Goal: Complete application form: Complete application form

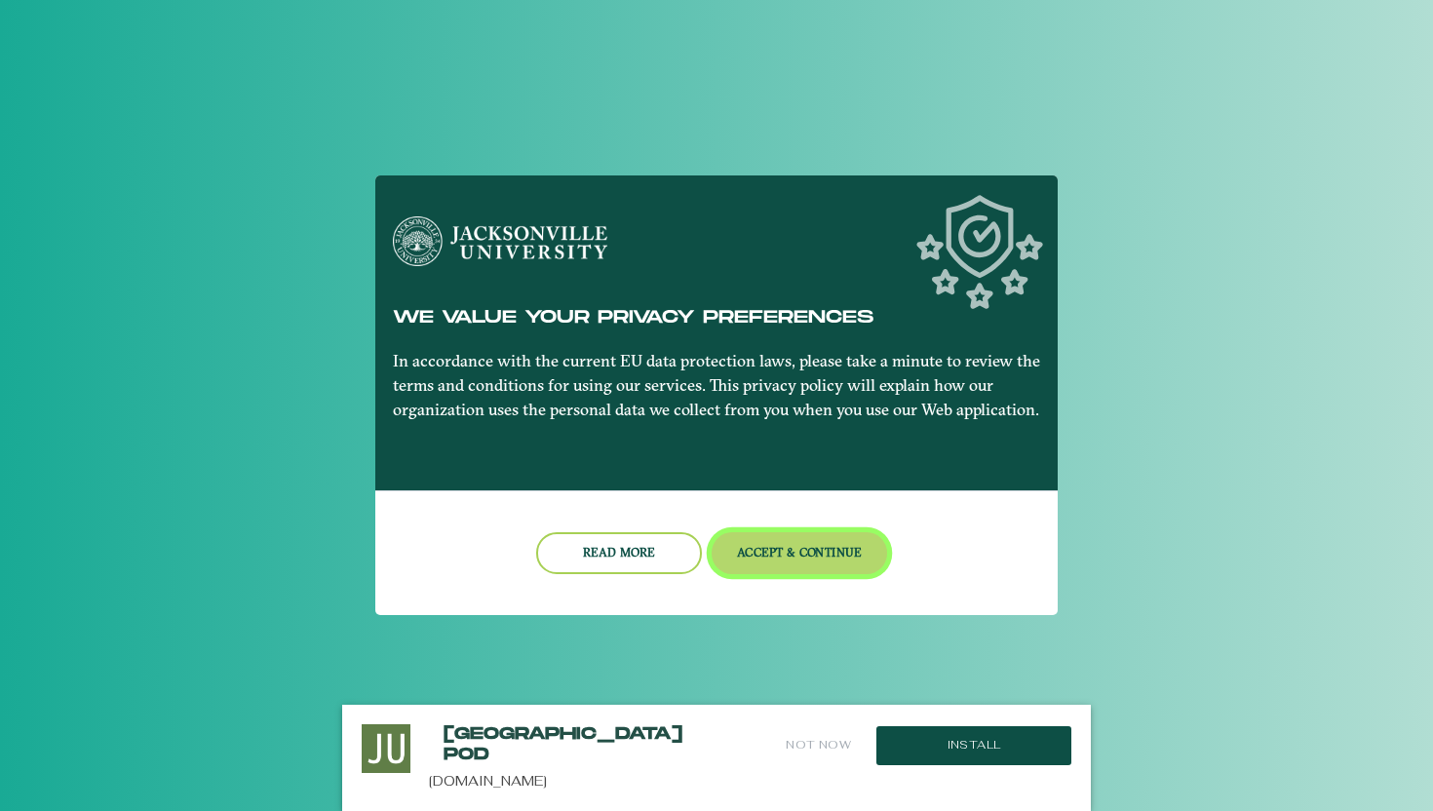
click at [810, 565] on button "Accept & Continue" at bounding box center [799, 553] width 176 height 42
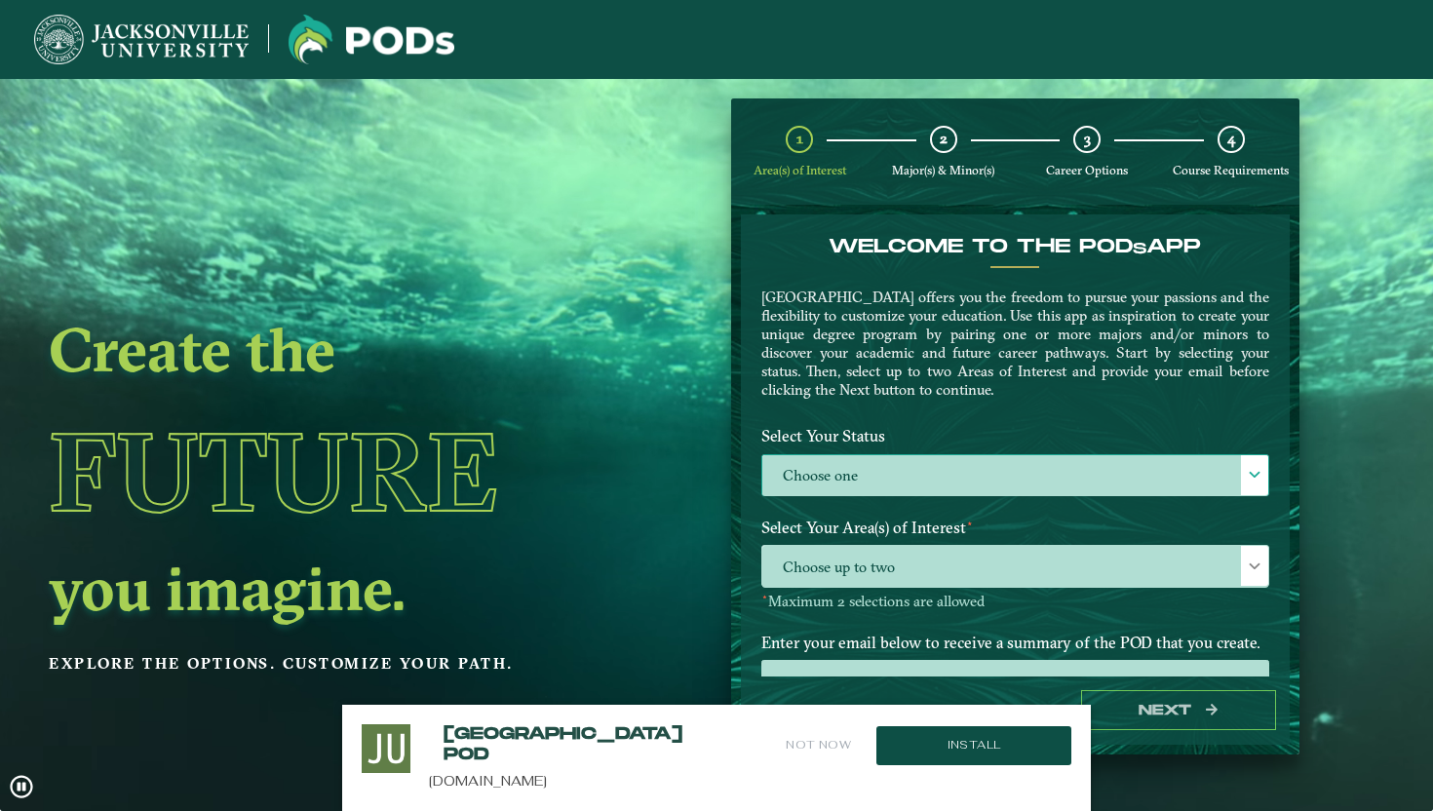
click at [1228, 478] on label "Choose one" at bounding box center [1015, 476] width 506 height 42
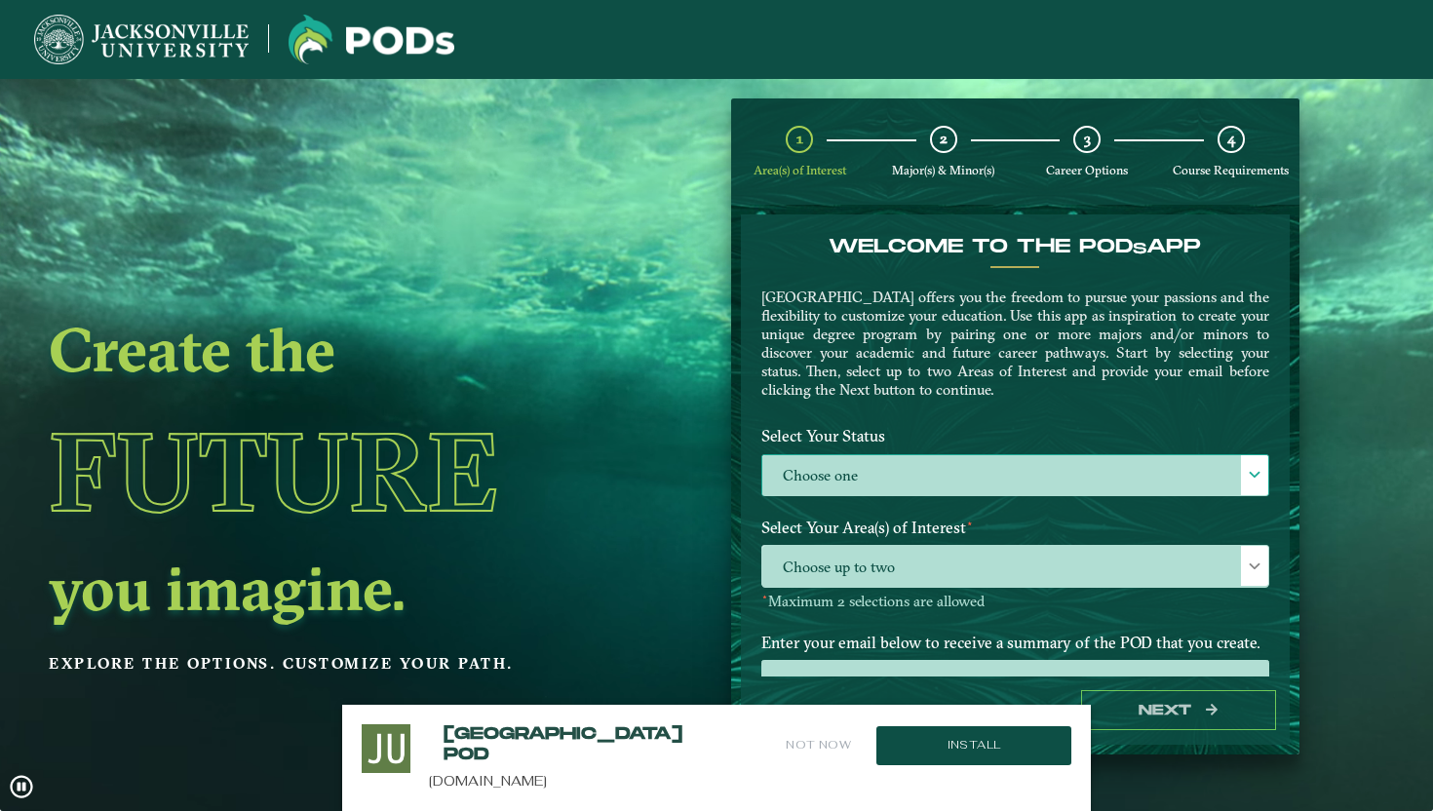
scroll to position [11, 80]
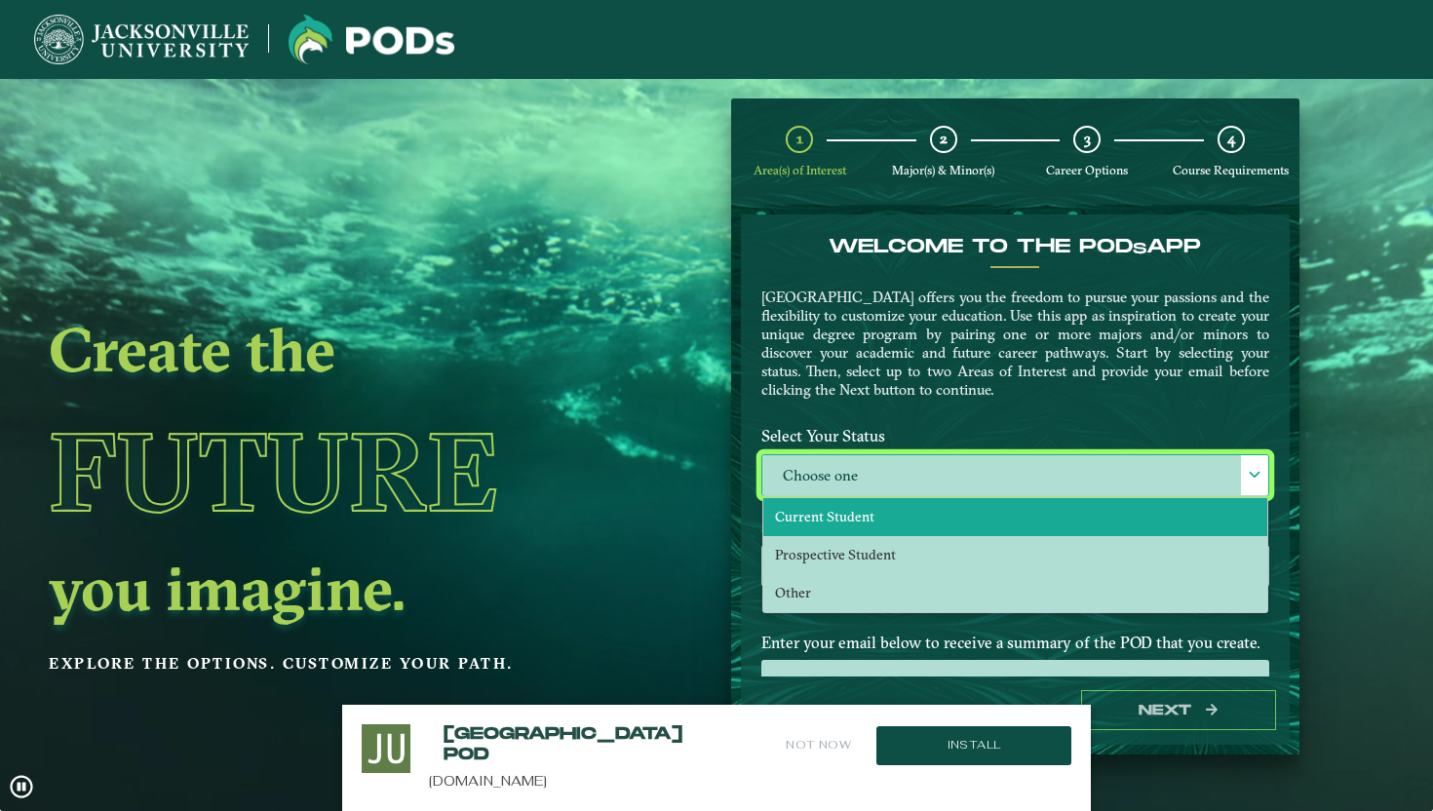
click at [1002, 522] on li "Current Student" at bounding box center [1015, 517] width 504 height 38
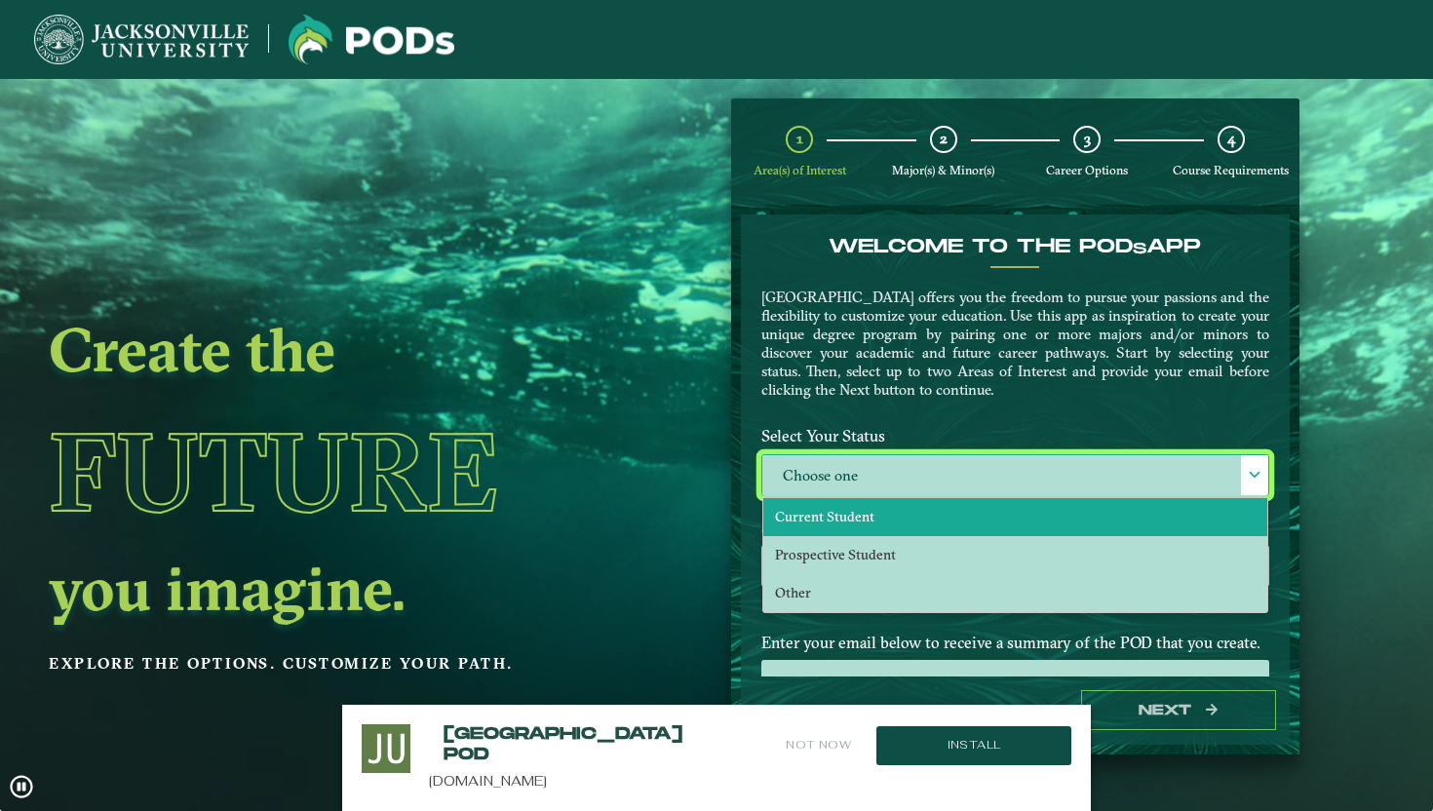
select select "[object Object]"
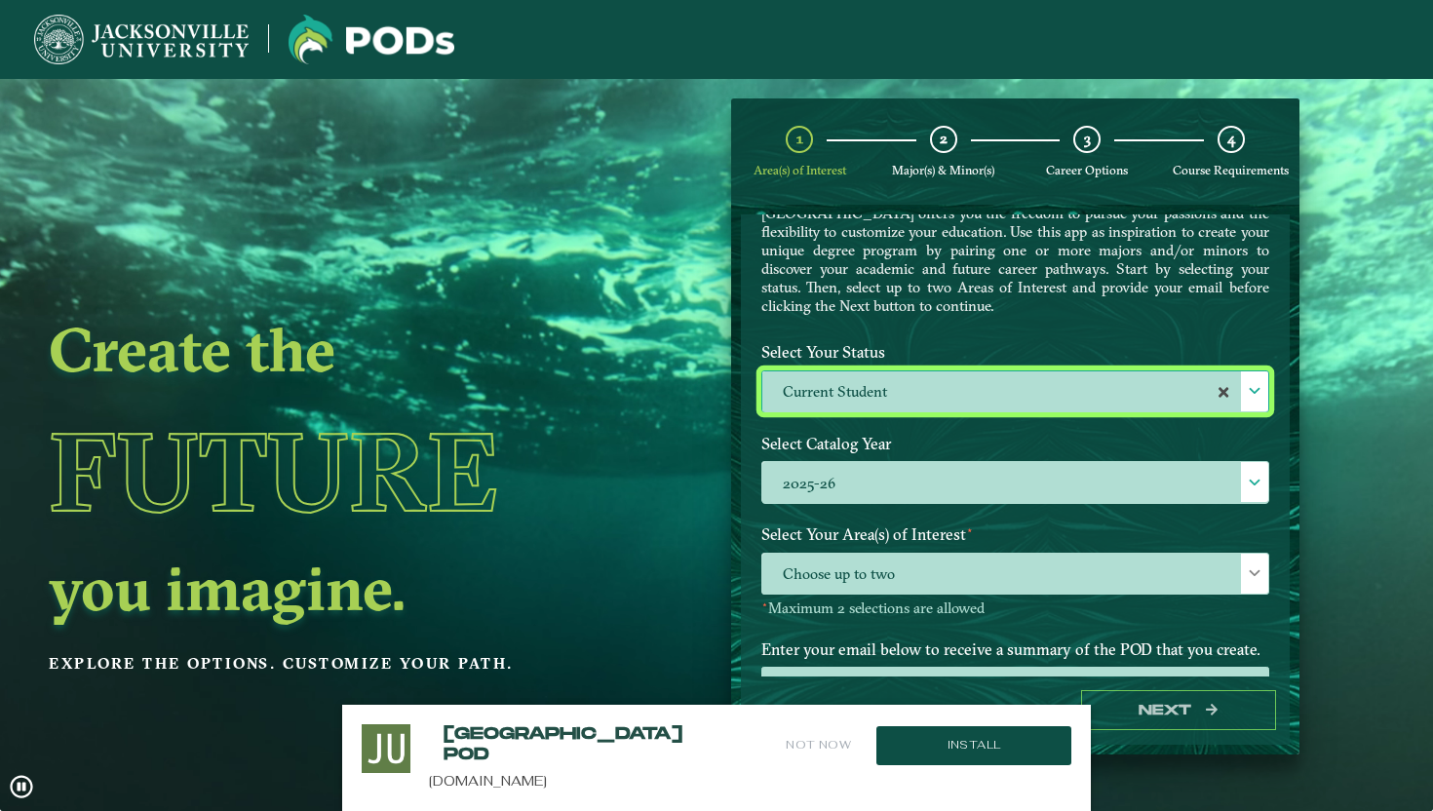
scroll to position [160, 0]
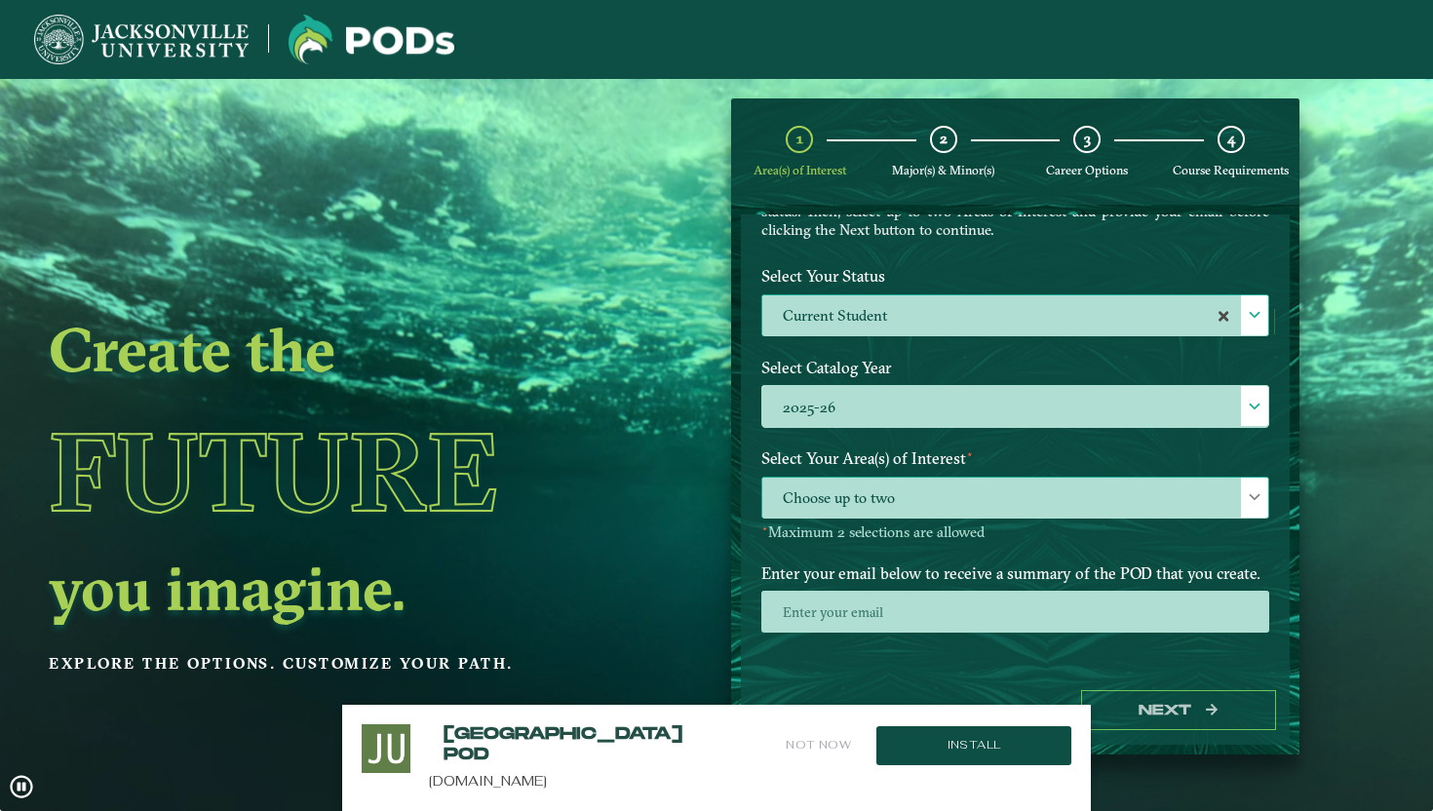
click at [1070, 482] on span "Choose up to two" at bounding box center [1015, 499] width 506 height 42
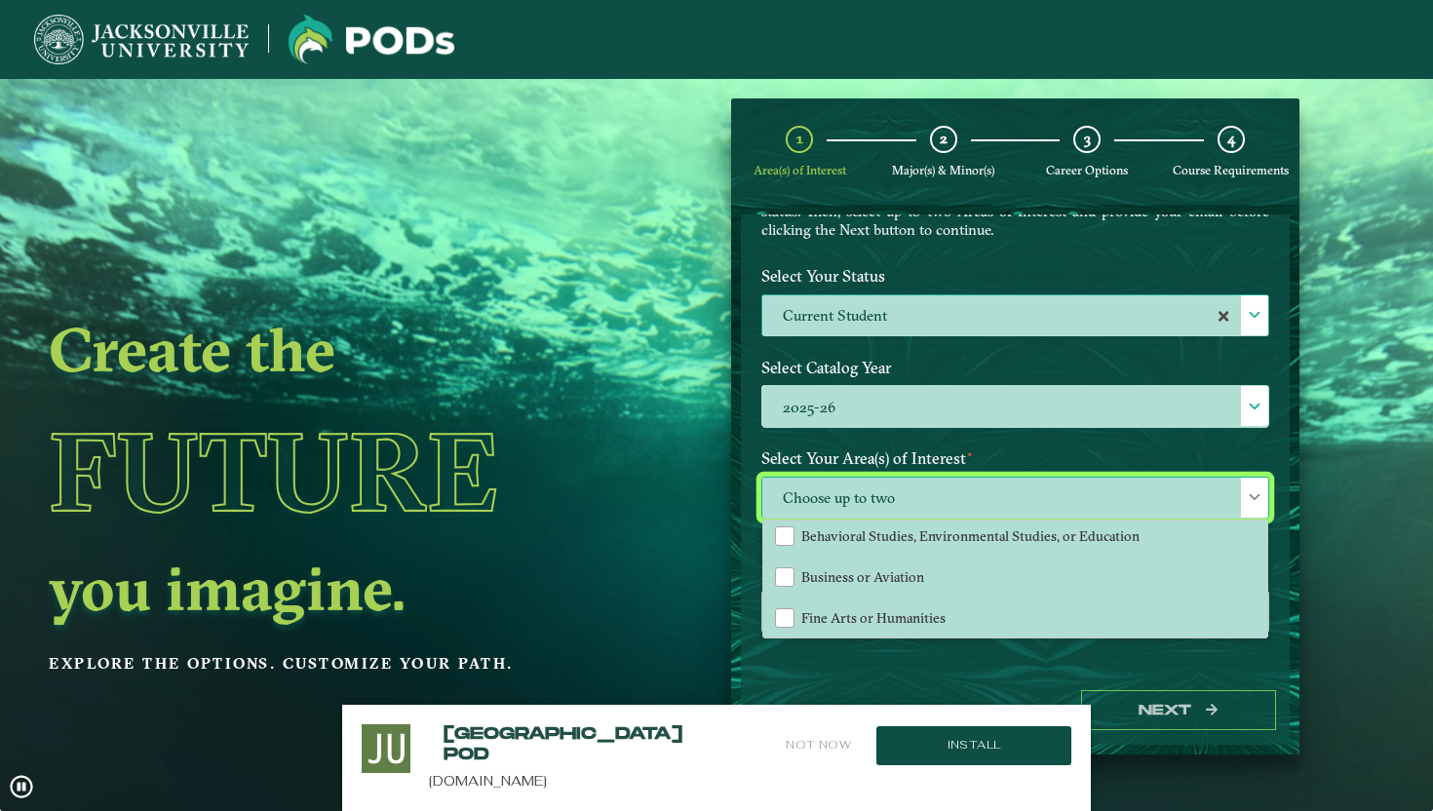
scroll to position [51, 0]
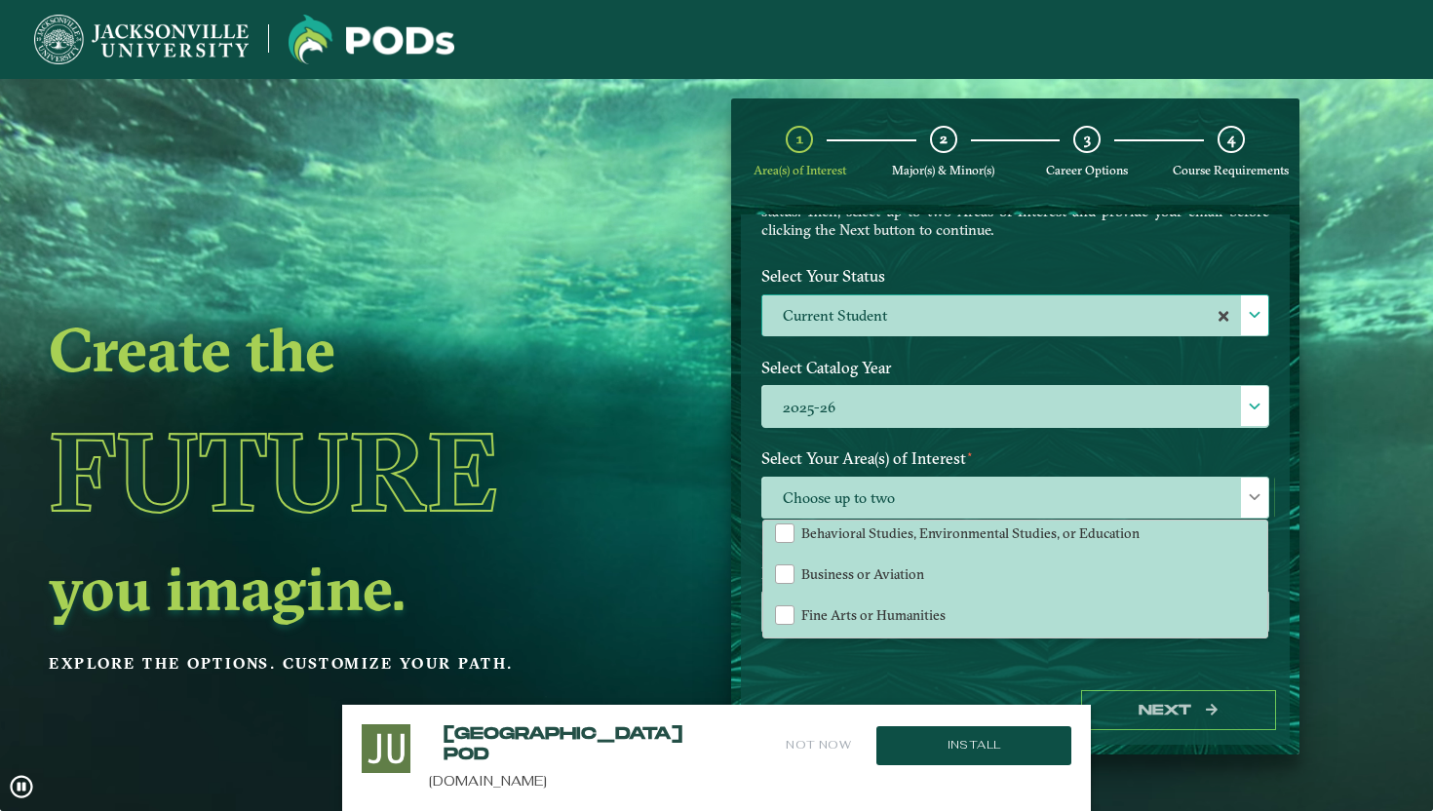
click at [664, 552] on ngx-dashboard "Create the Future you imagine. Explore the options. Customize your path. 1 Area…" at bounding box center [716, 426] width 1433 height 656
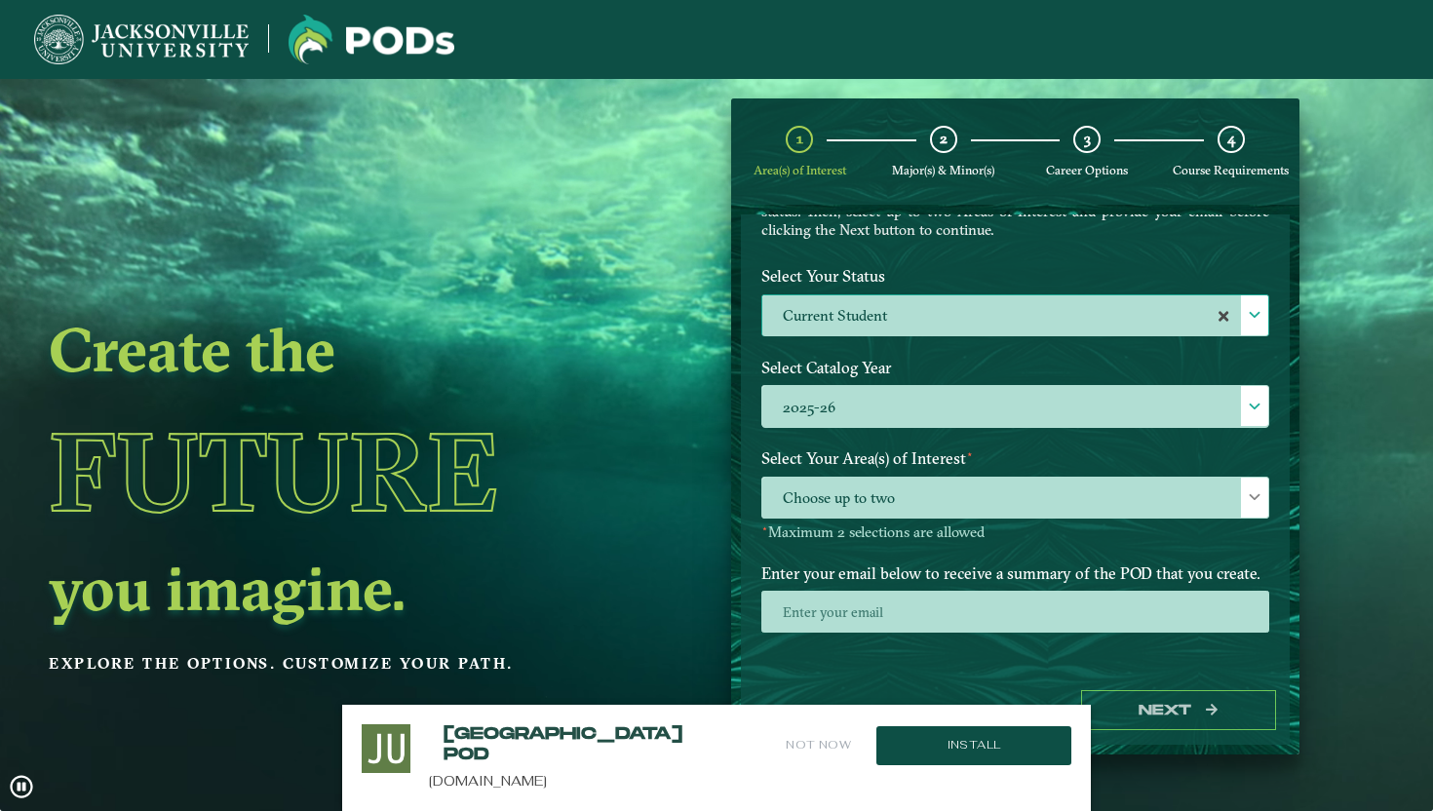
scroll to position [78, 0]
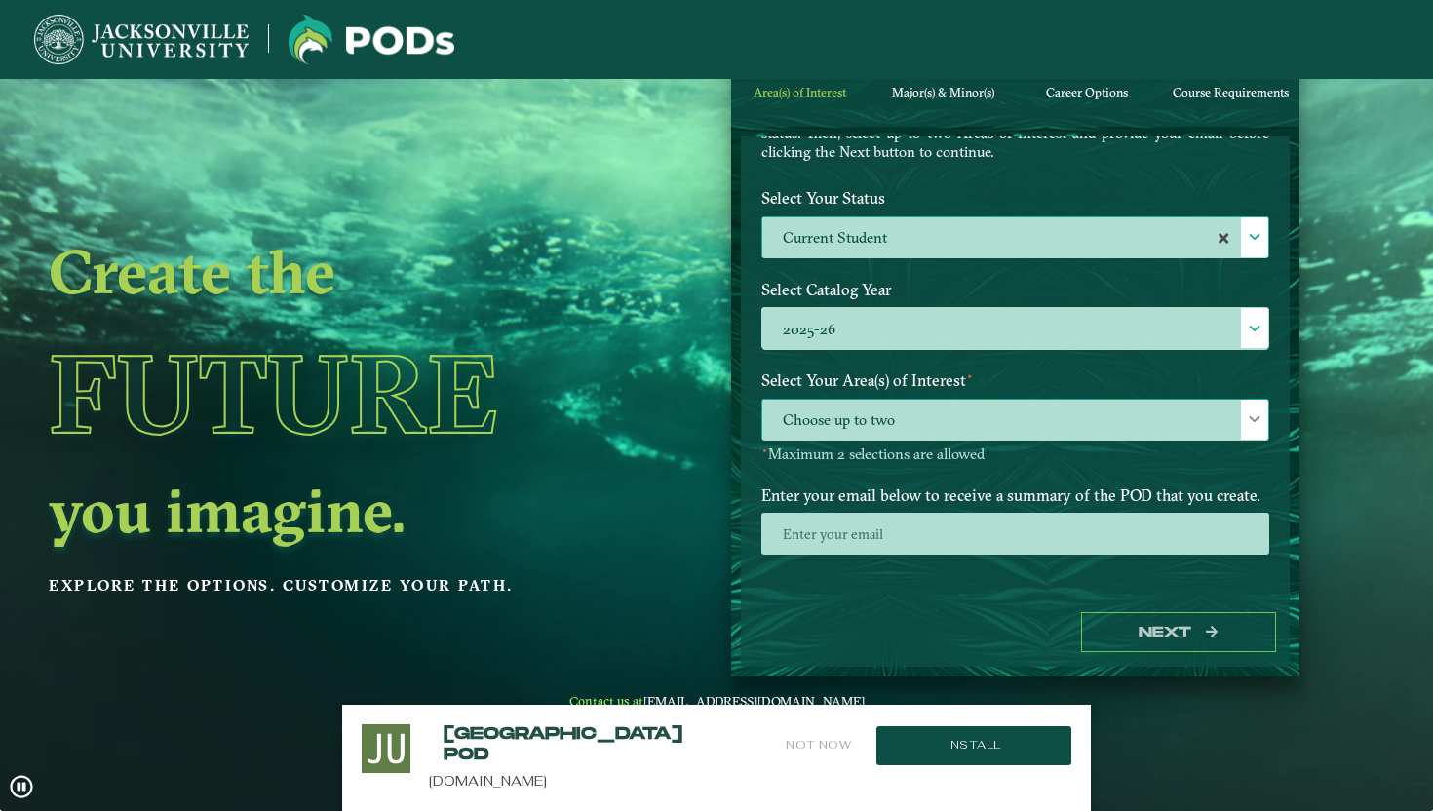
click at [1243, 423] on div at bounding box center [1254, 420] width 27 height 40
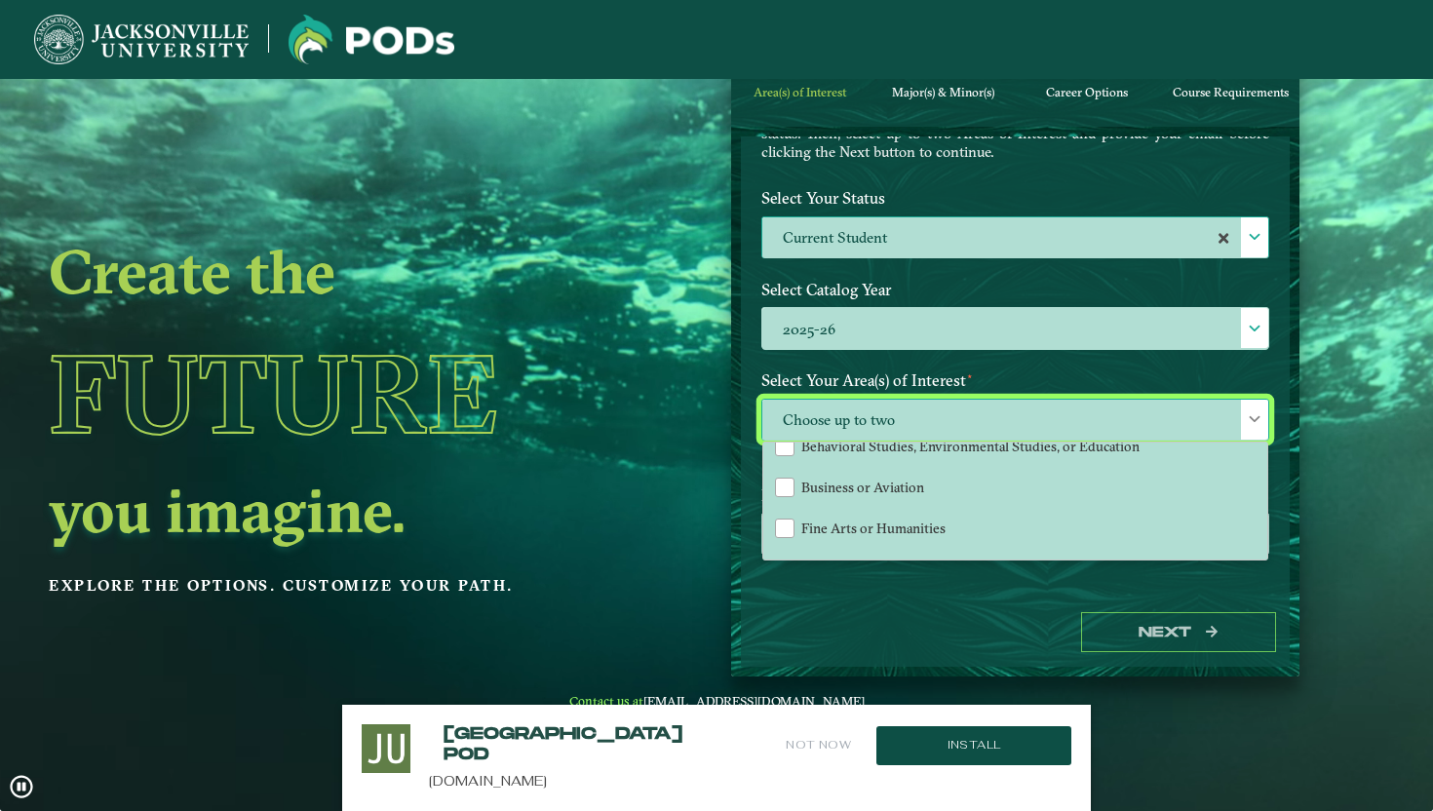
scroll to position [129, 0]
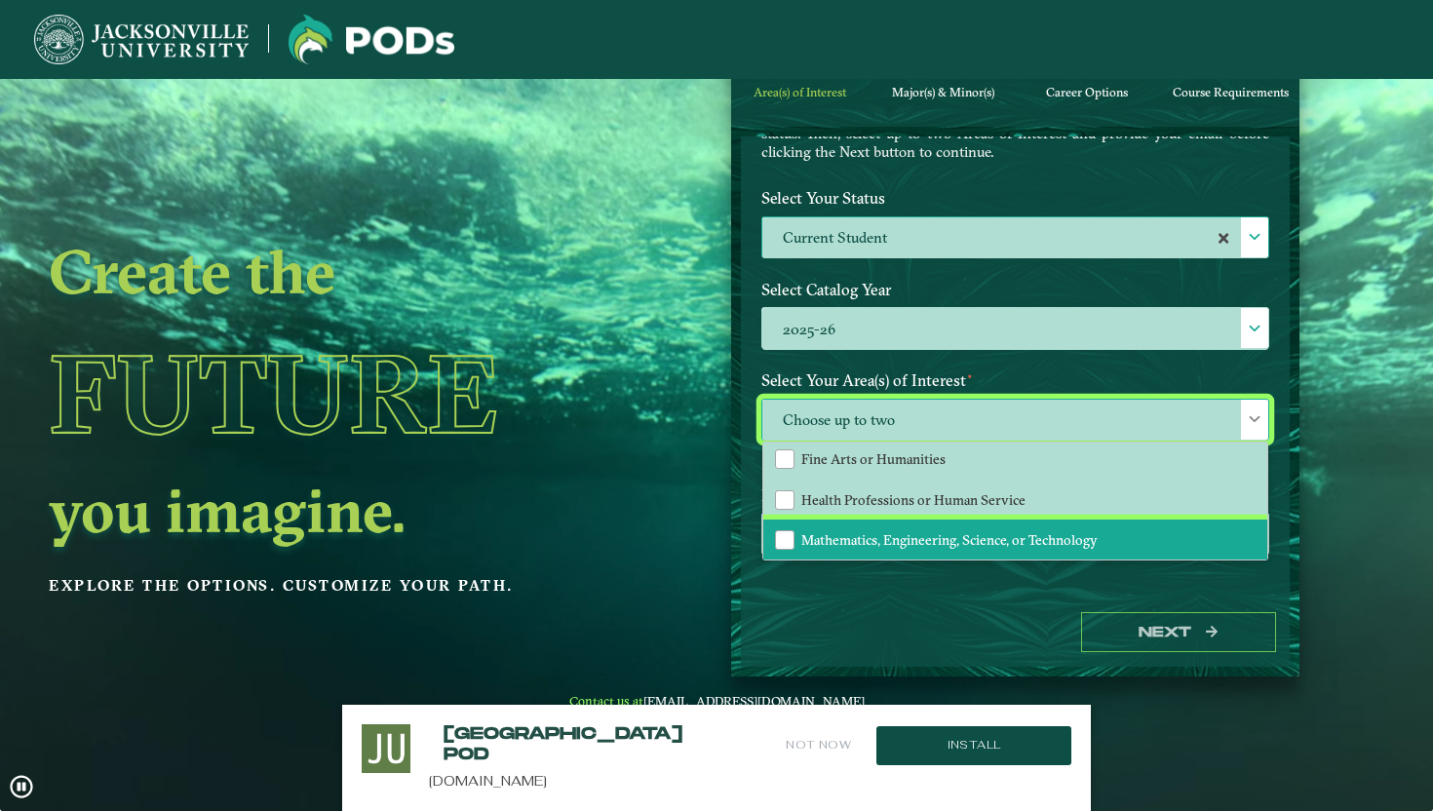
click at [961, 523] on li "Mathematics, Engineering, Science, or Technology" at bounding box center [1015, 539] width 504 height 41
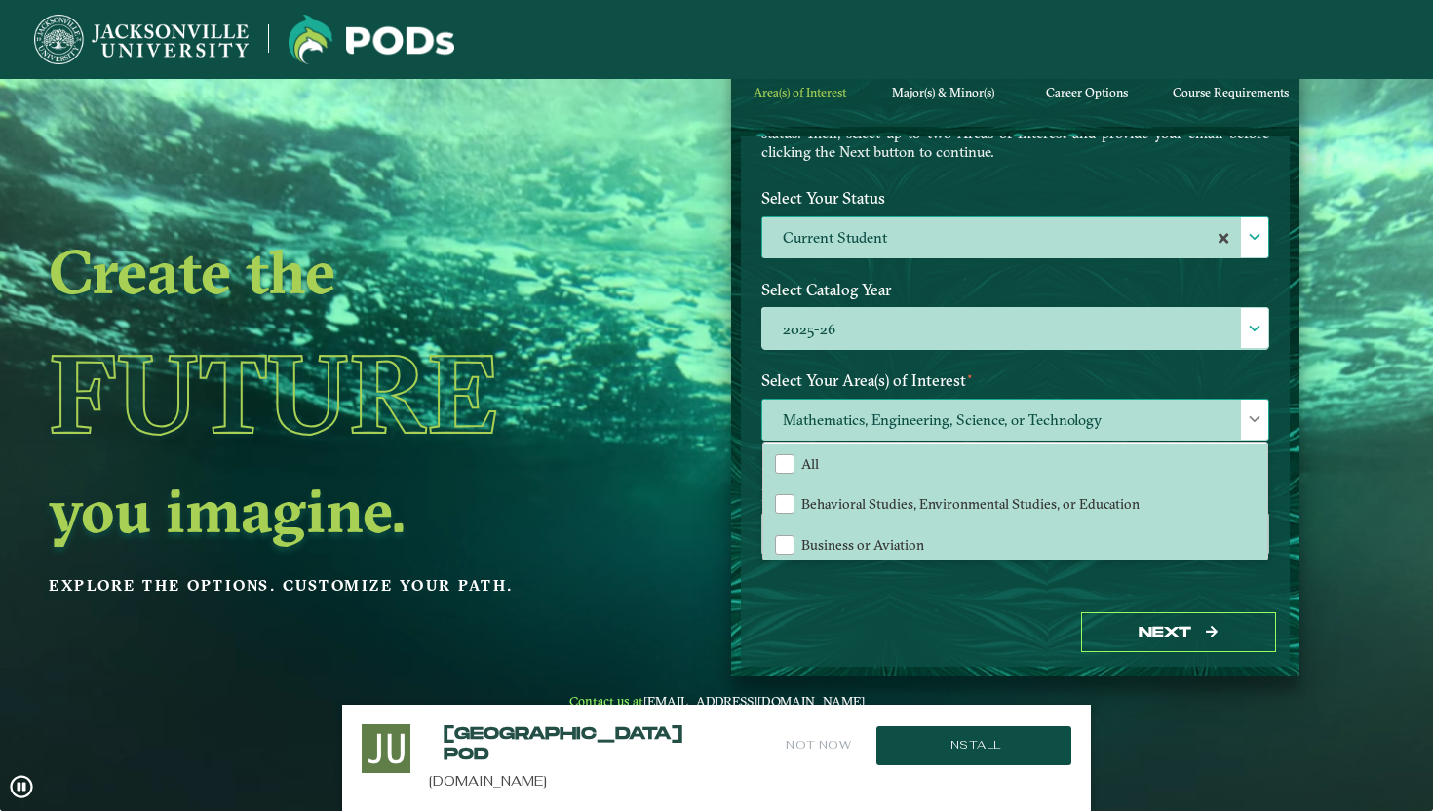
scroll to position [0, 0]
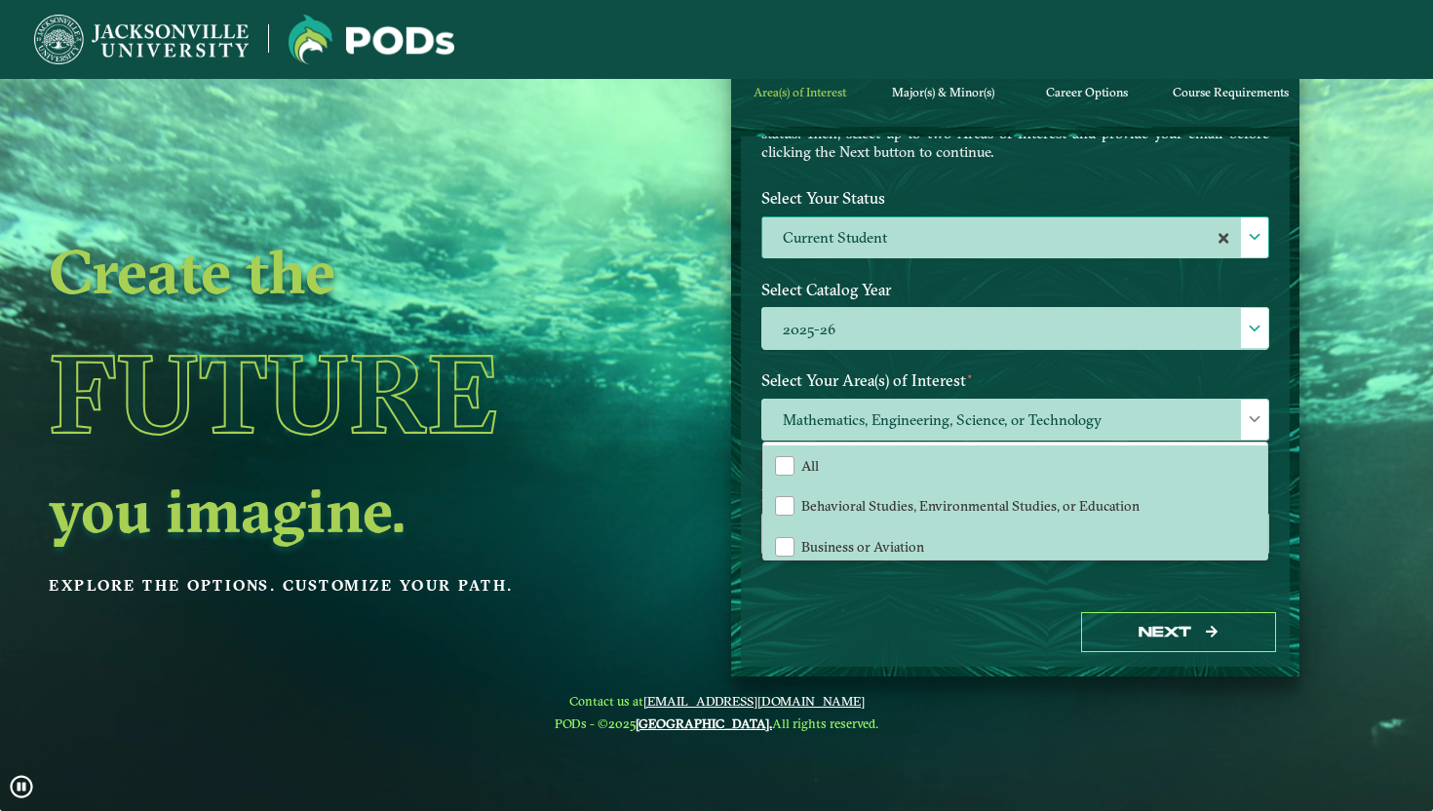
click at [615, 534] on div "Create the Future you imagine. Explore the options. Customize your path." at bounding box center [322, 406] width 645 height 811
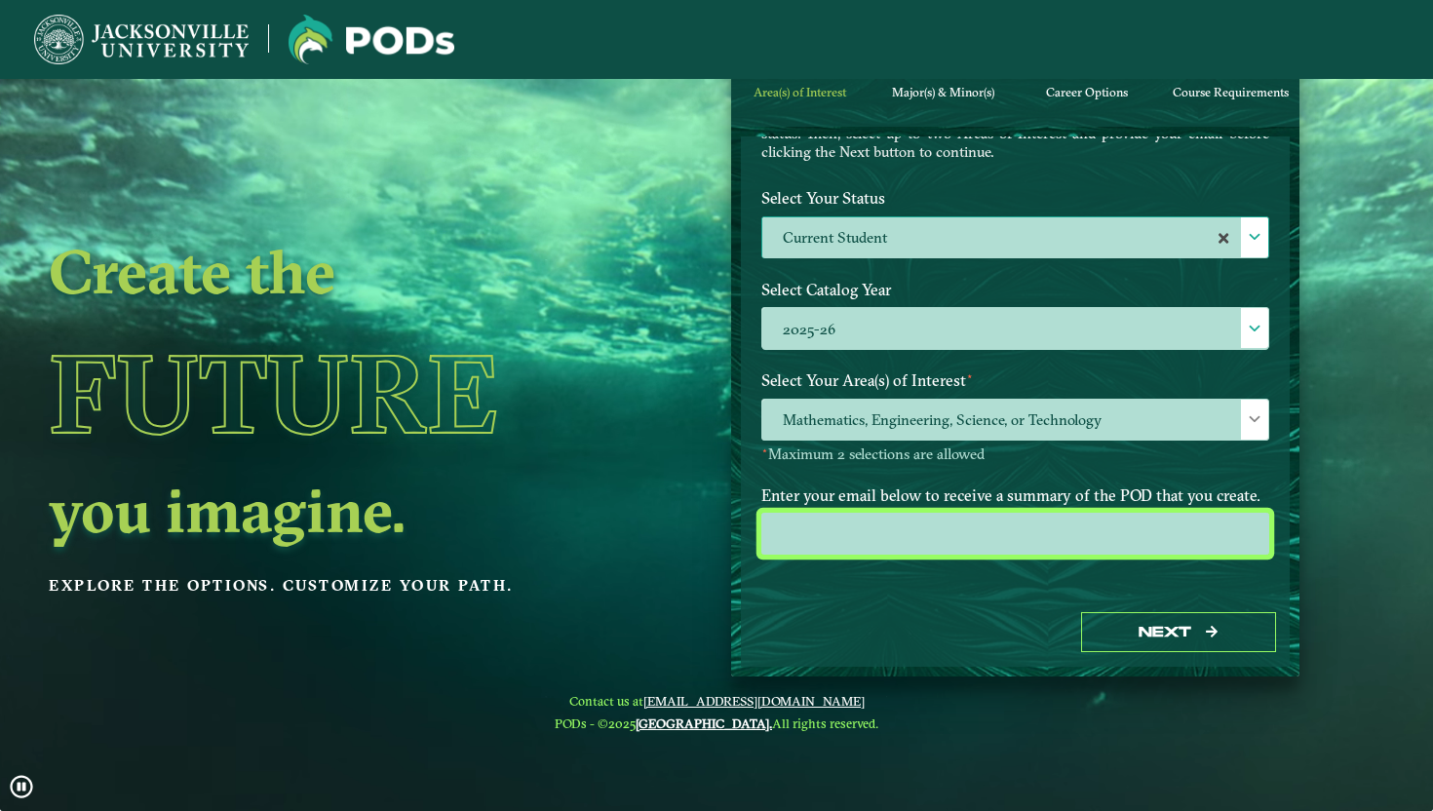
click at [1051, 535] on input "email" at bounding box center [1015, 534] width 508 height 42
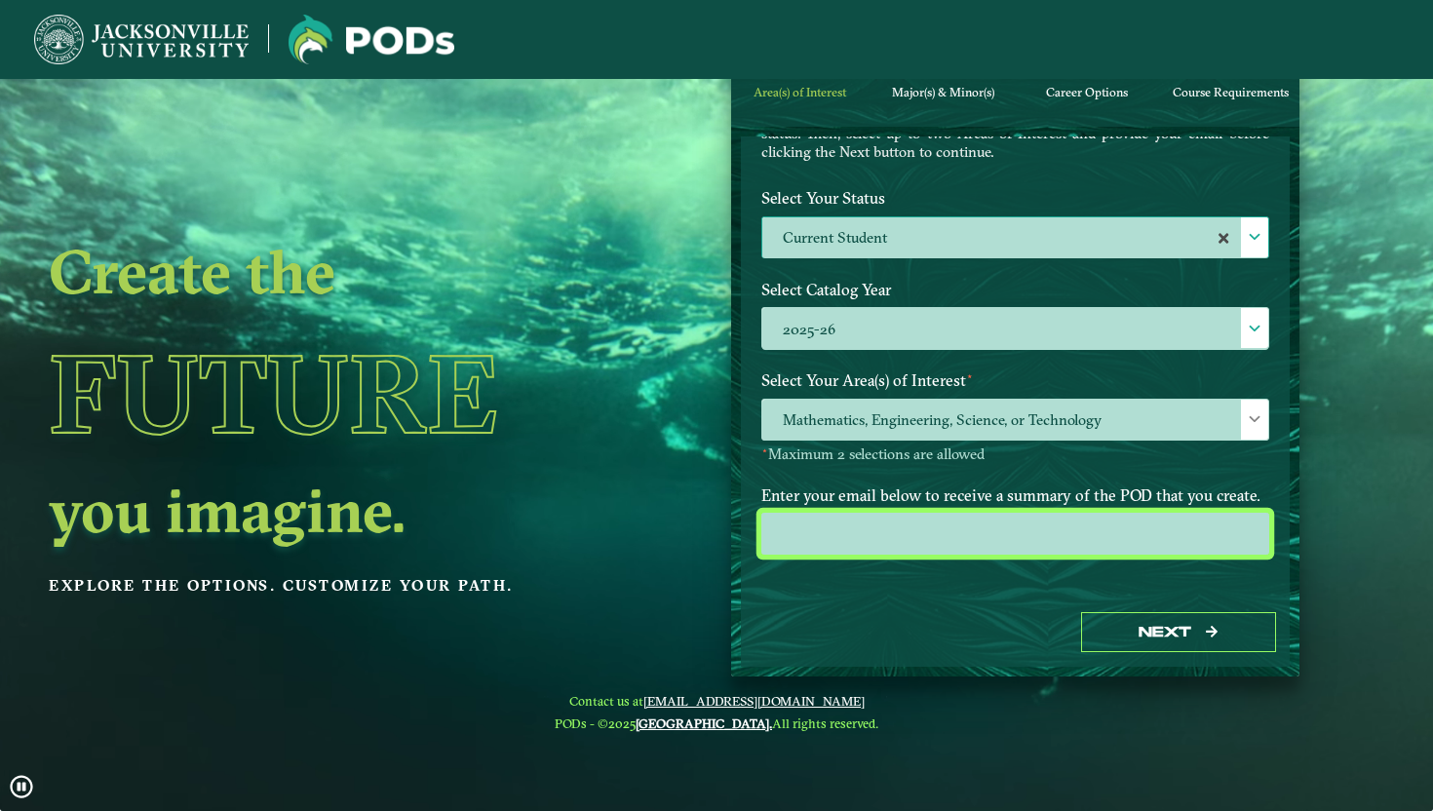
type input "[EMAIL_ADDRESS][DOMAIN_NAME]"
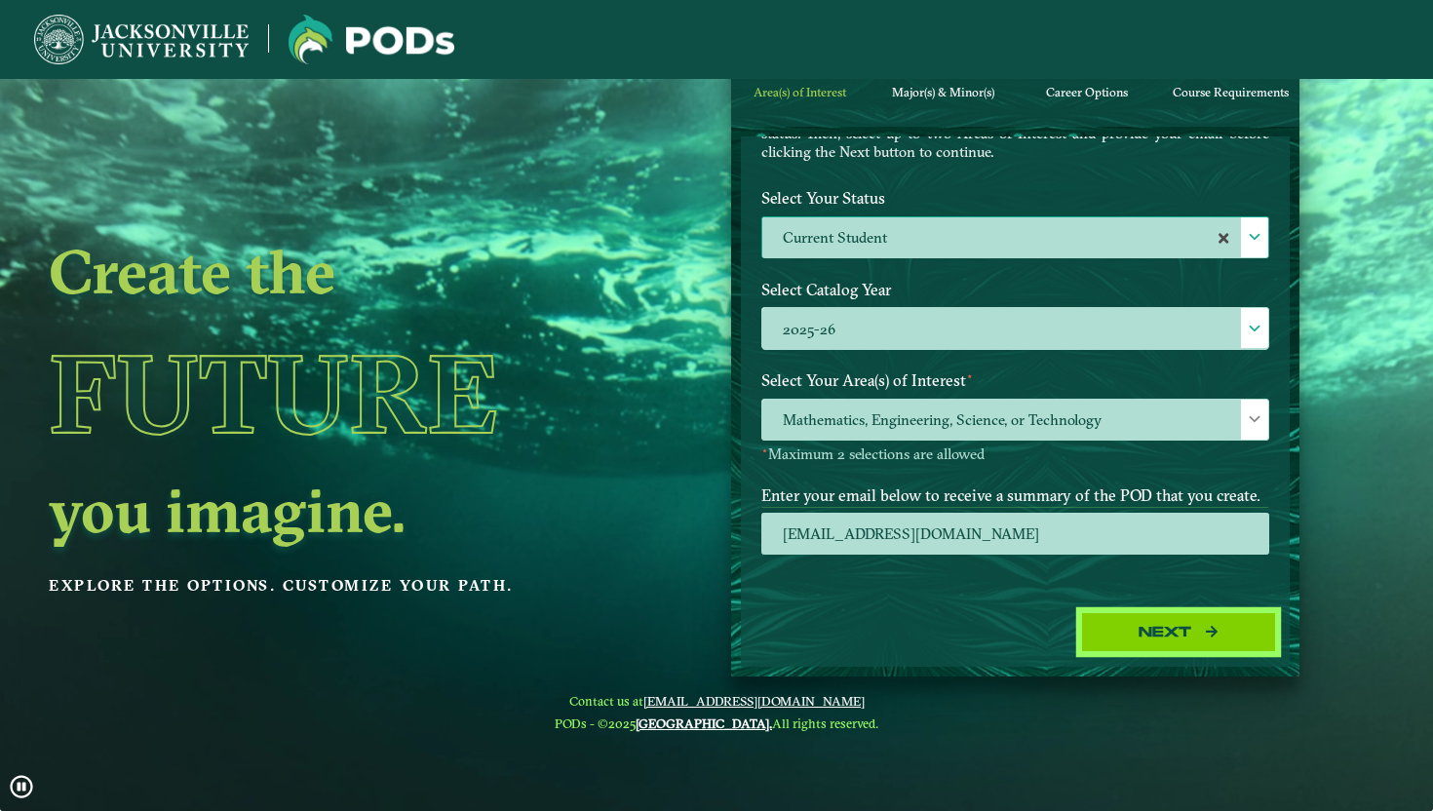
click at [1168, 640] on button "Next" at bounding box center [1178, 632] width 195 height 40
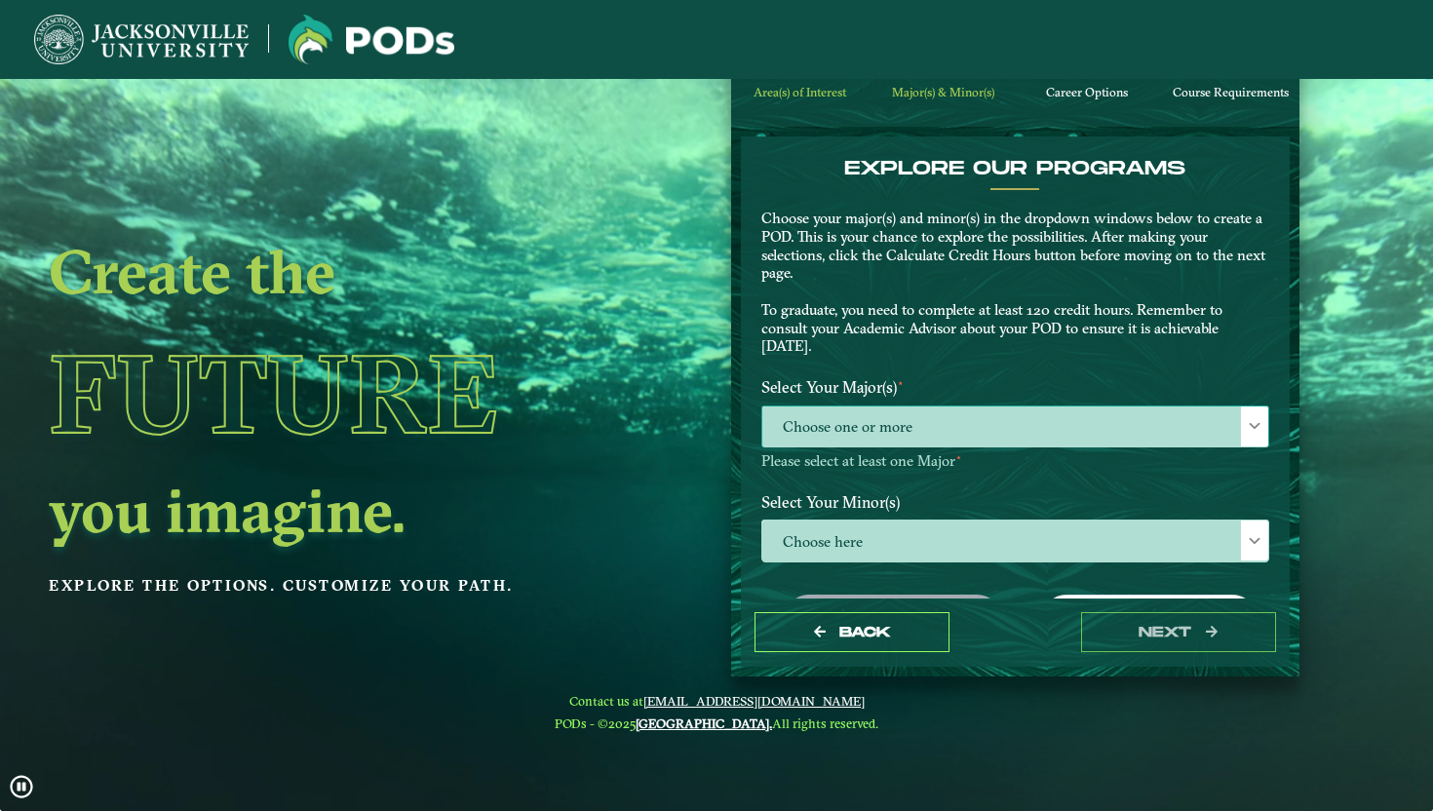
click at [1033, 436] on span "Choose one or more" at bounding box center [1015, 427] width 506 height 42
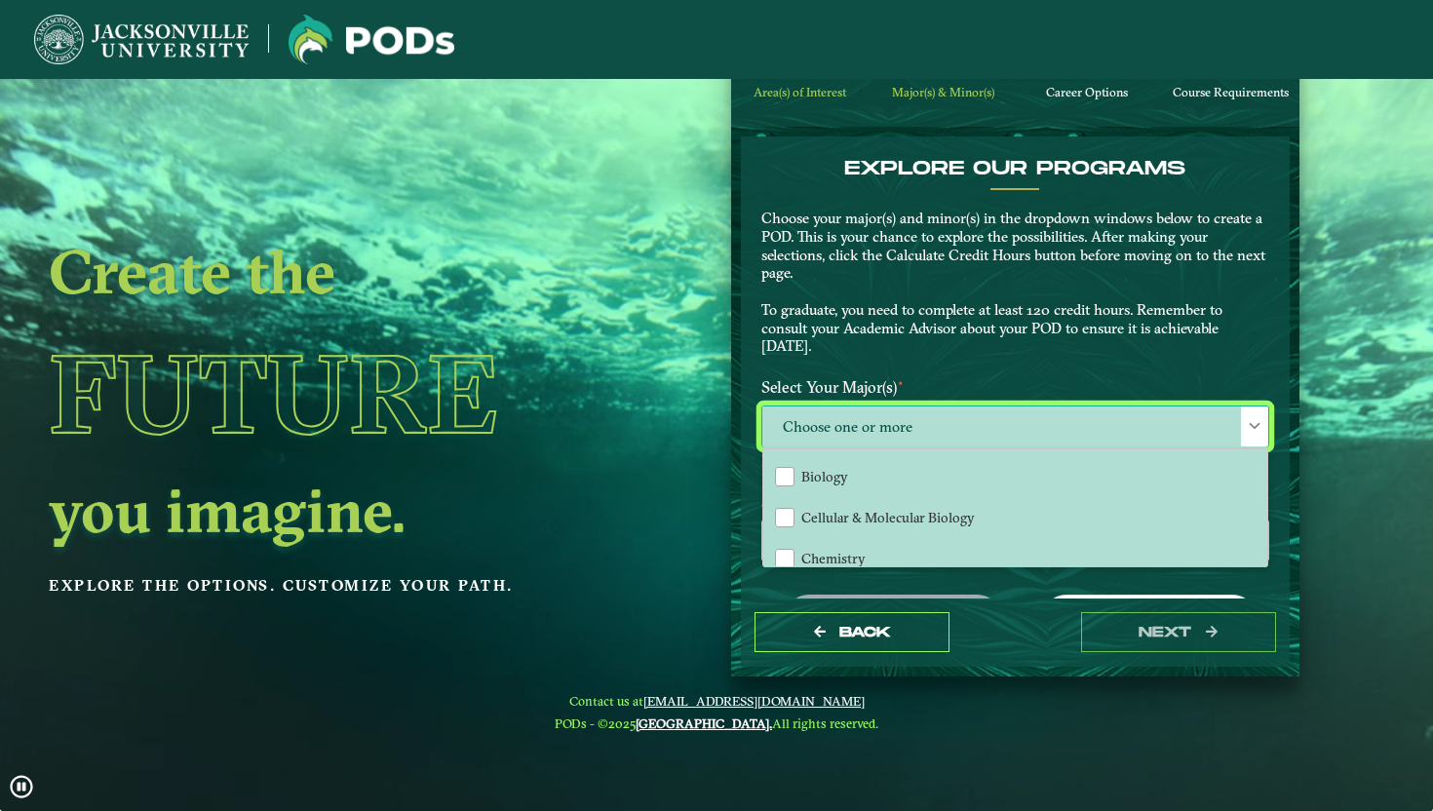
scroll to position [159, 0]
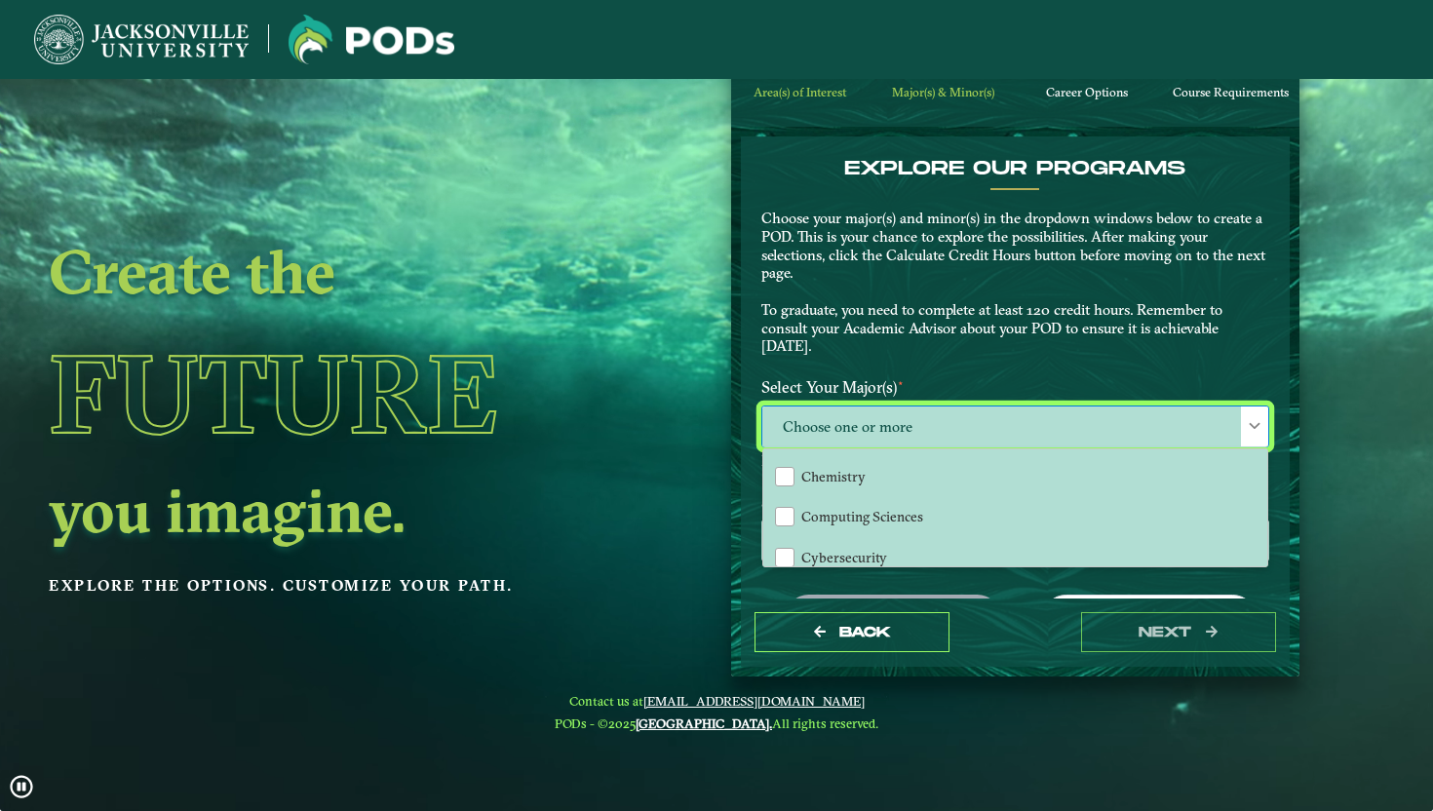
click at [648, 524] on ngx-dashboard "Create the Future you imagine. Explore the options. Customize your path. Area(s…" at bounding box center [716, 348] width 1433 height 656
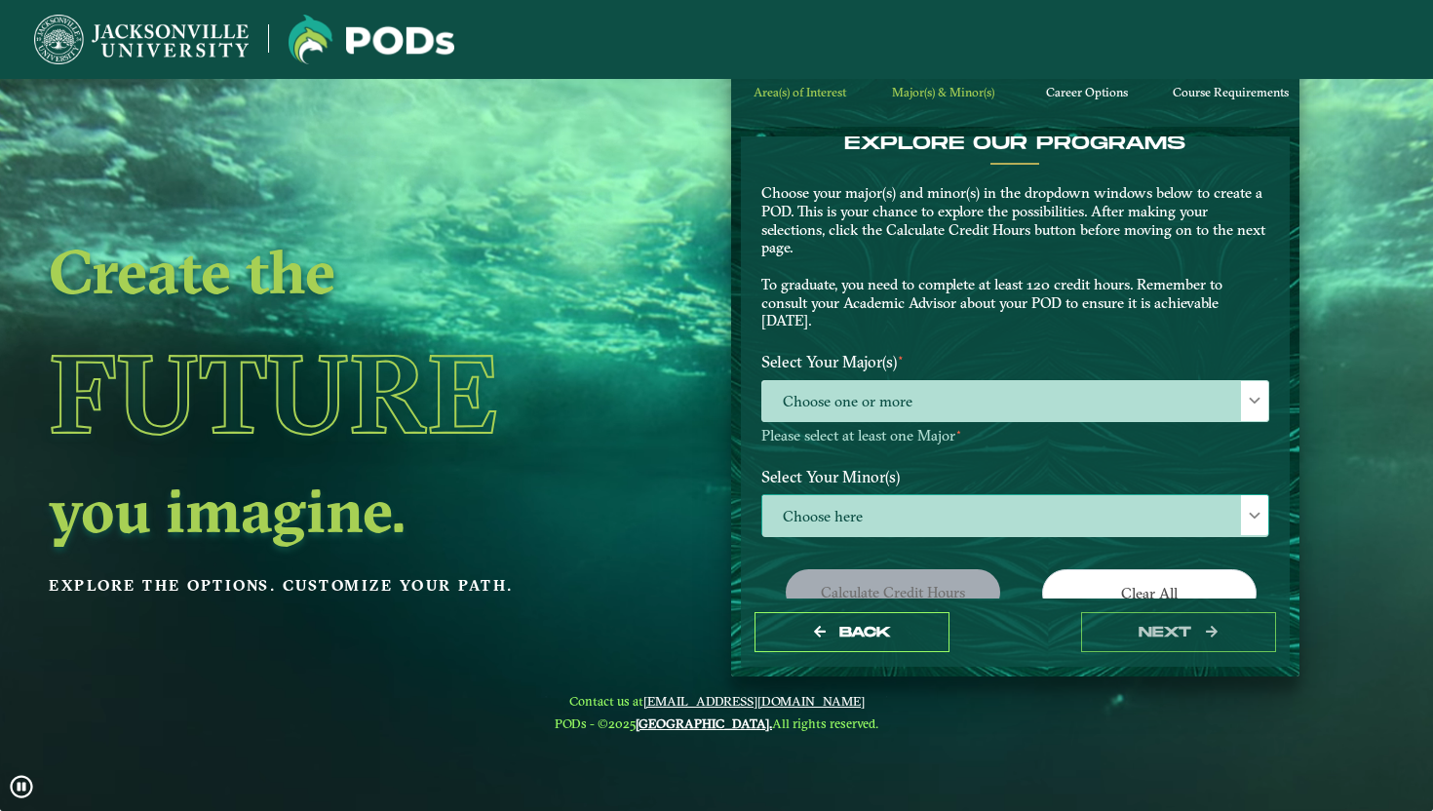
scroll to position [27, 0]
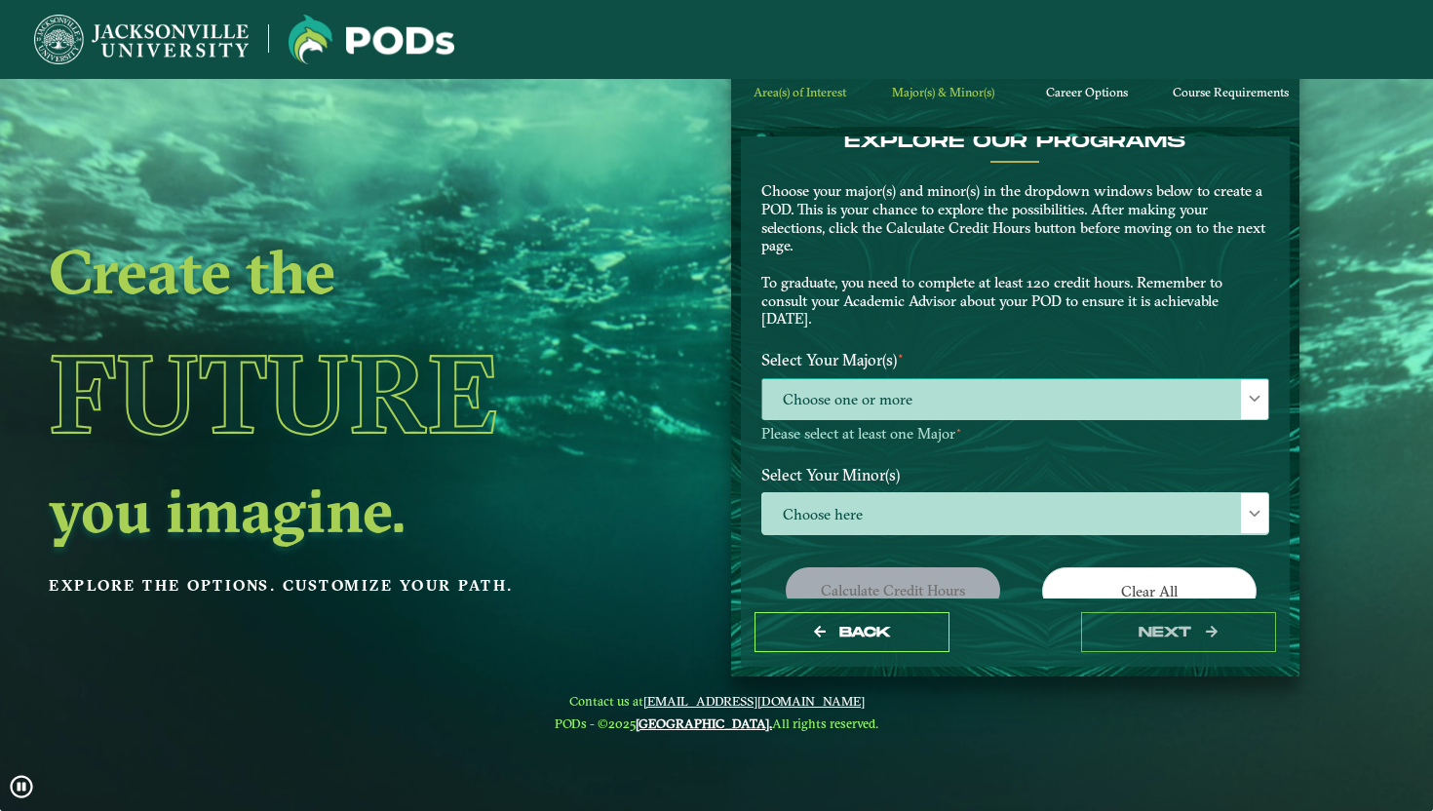
click at [933, 411] on span "Choose one or more" at bounding box center [1015, 400] width 506 height 42
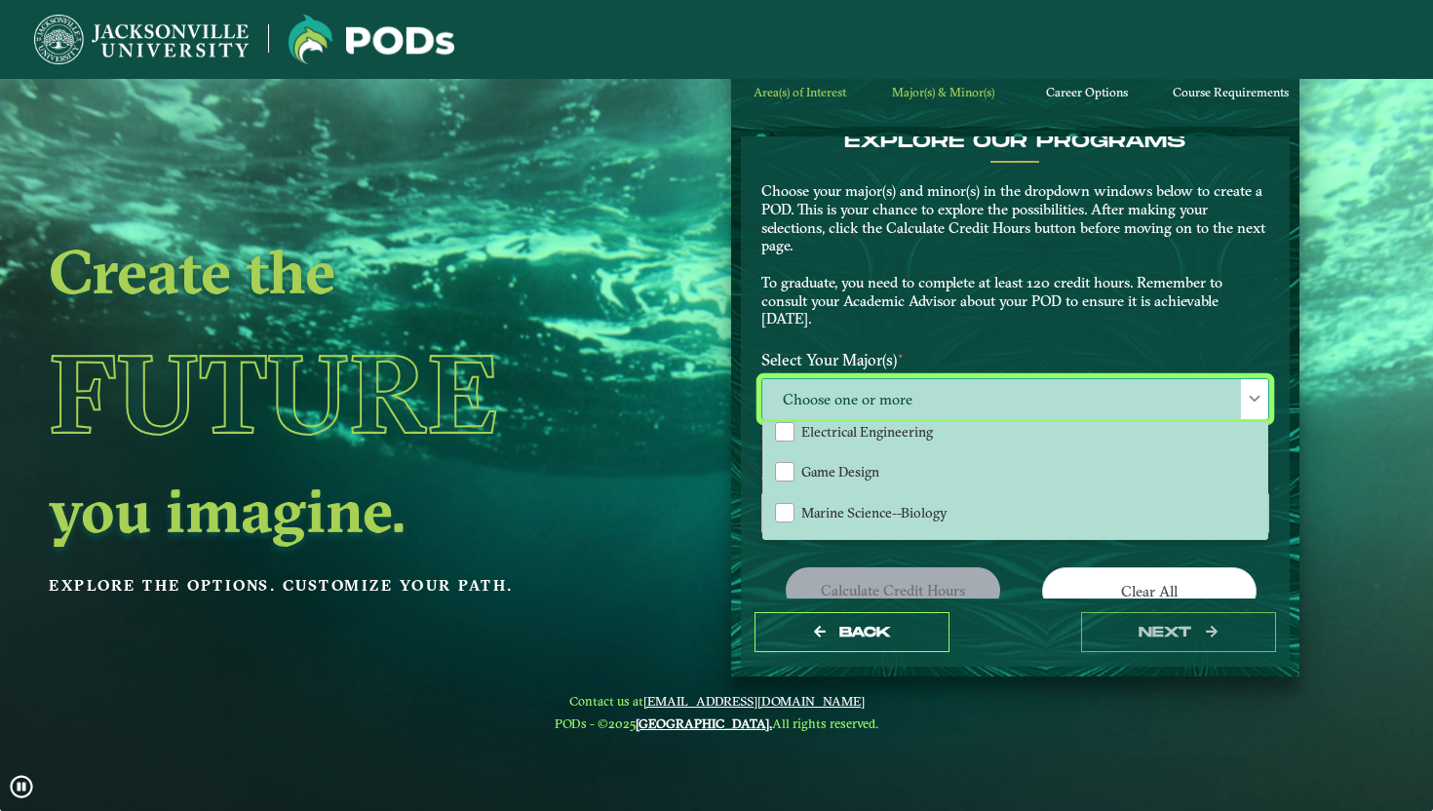
scroll to position [280, 0]
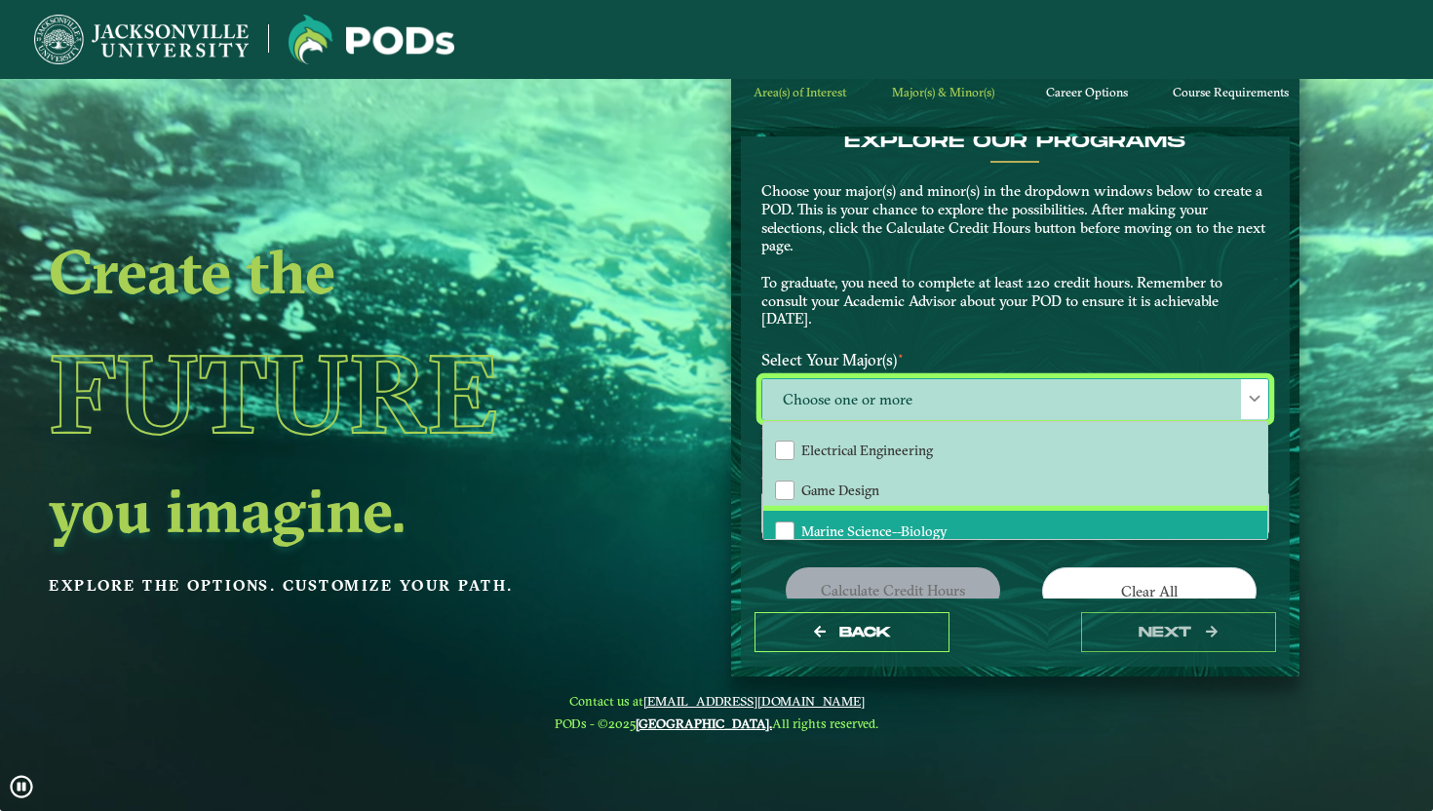
click at [907, 522] on span "Marine Science--Biology" at bounding box center [874, 531] width 146 height 18
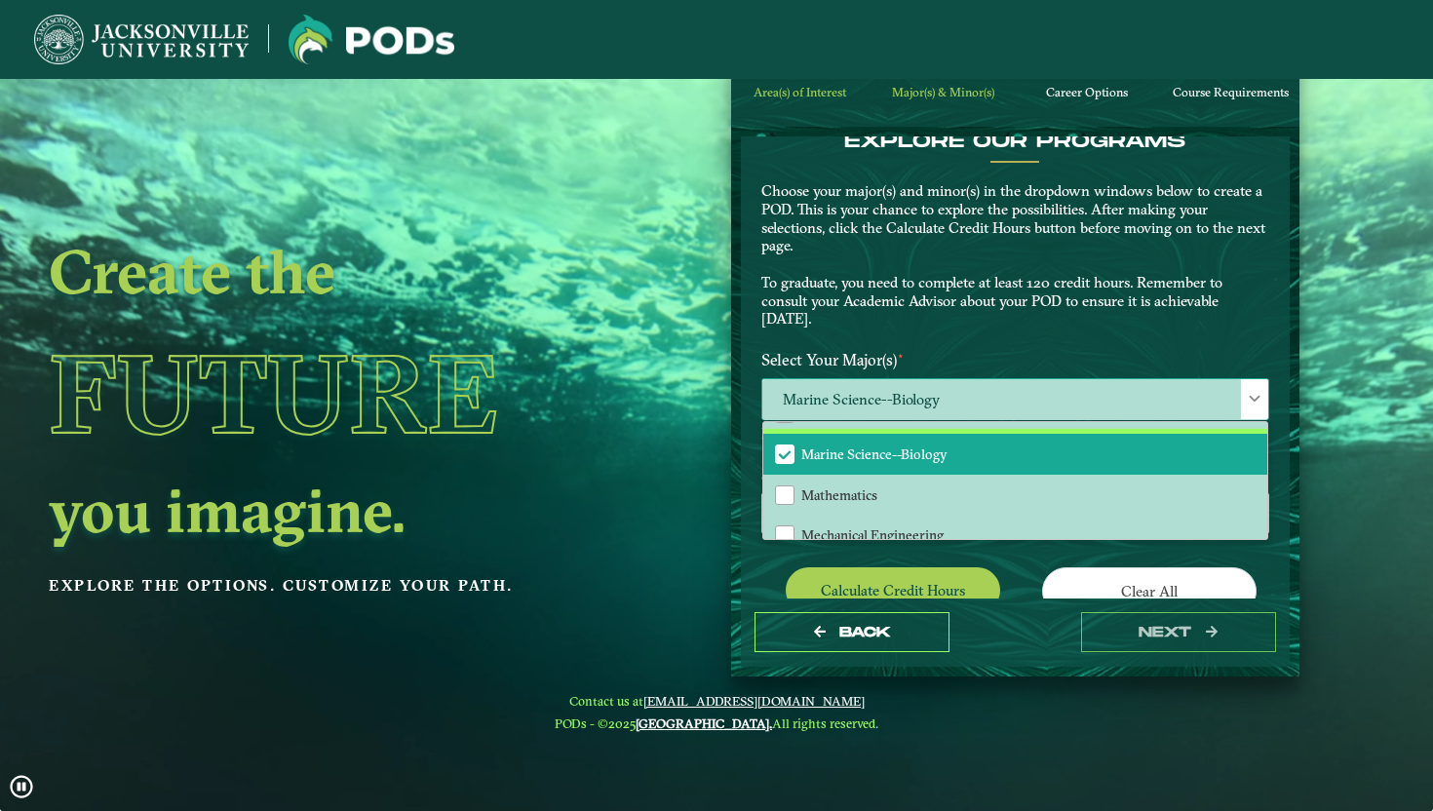
scroll to position [358, 0]
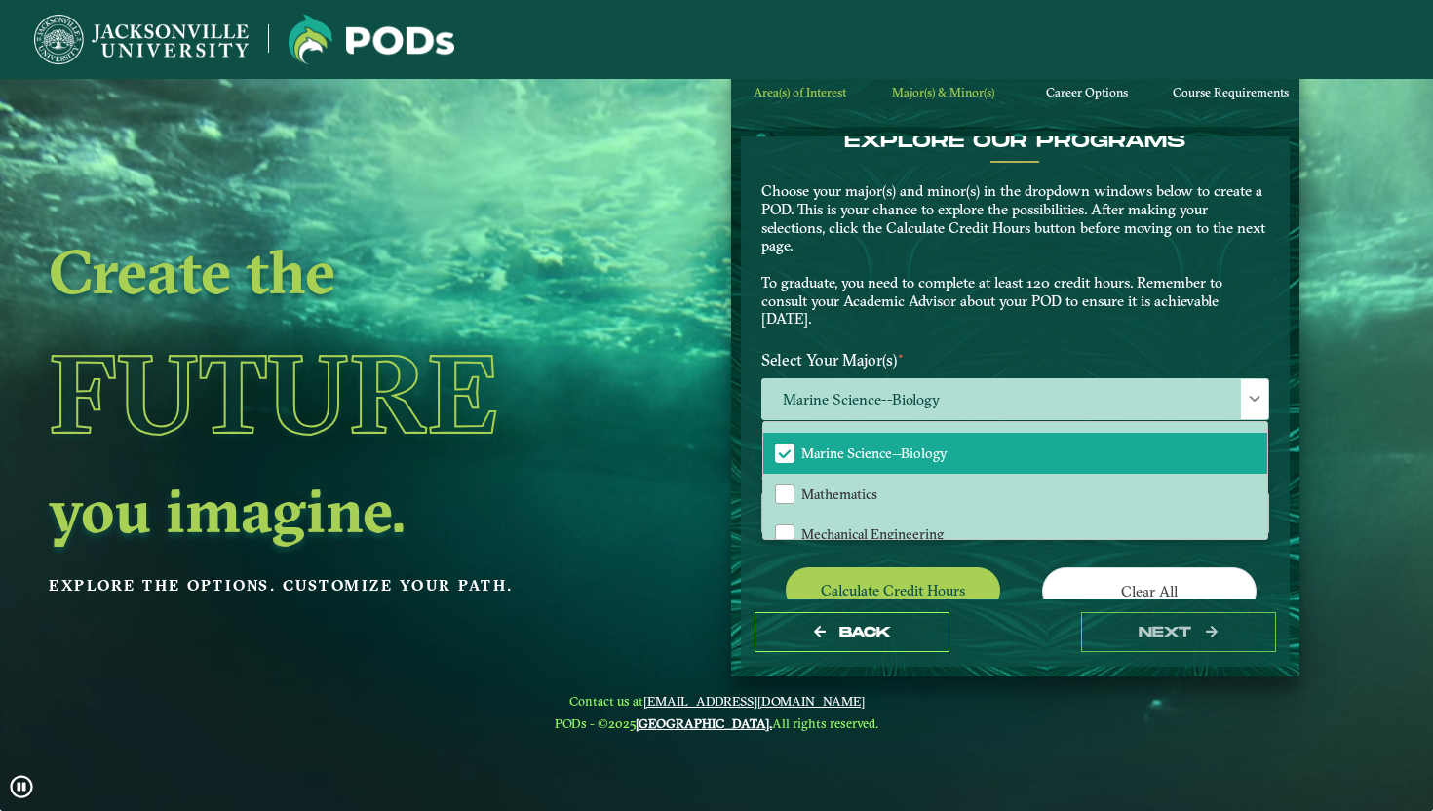
click at [706, 516] on ngx-dashboard "Create the Future you imagine. Explore the options. Customize your path. Area(s…" at bounding box center [716, 348] width 1433 height 656
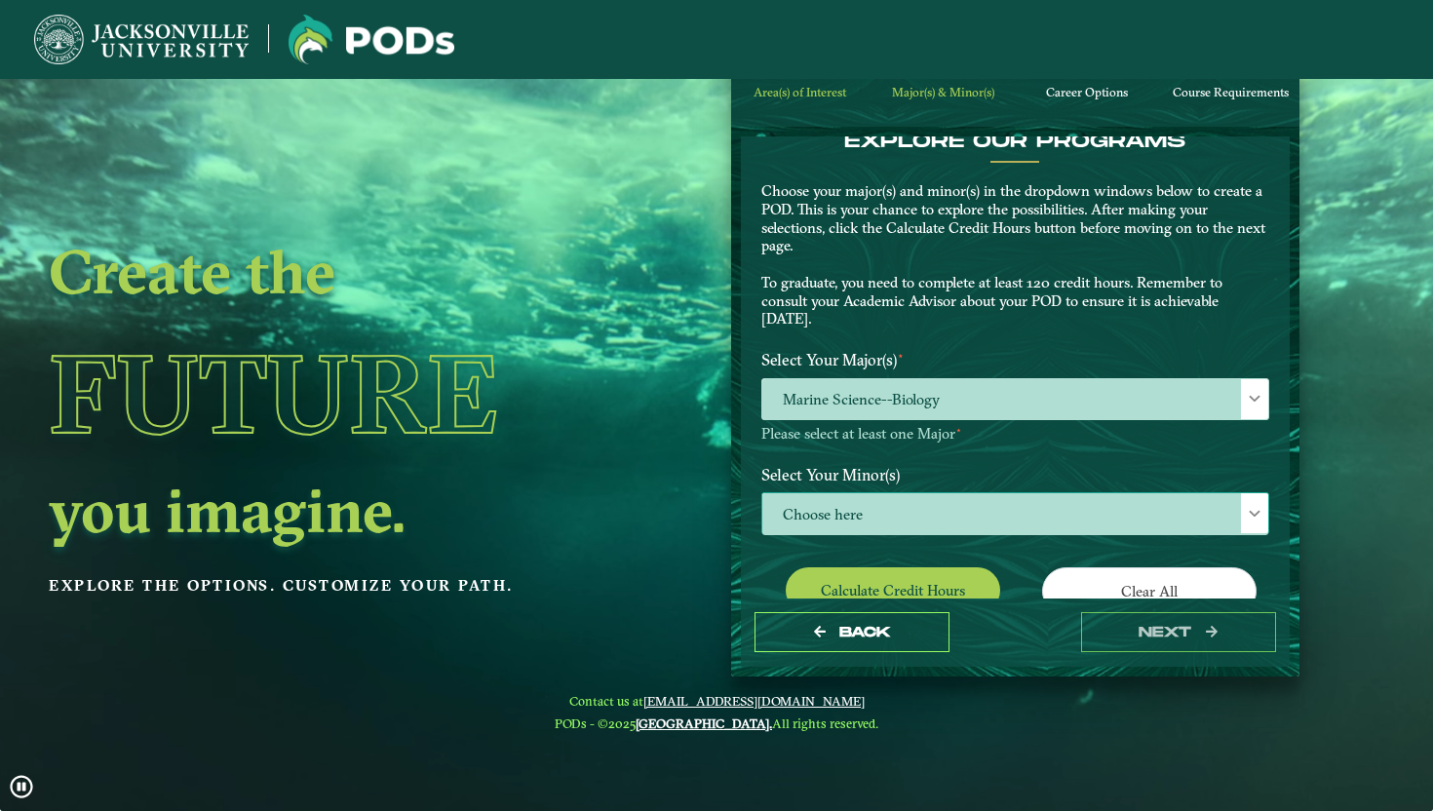
click at [885, 522] on span "Choose here" at bounding box center [1015, 514] width 506 height 42
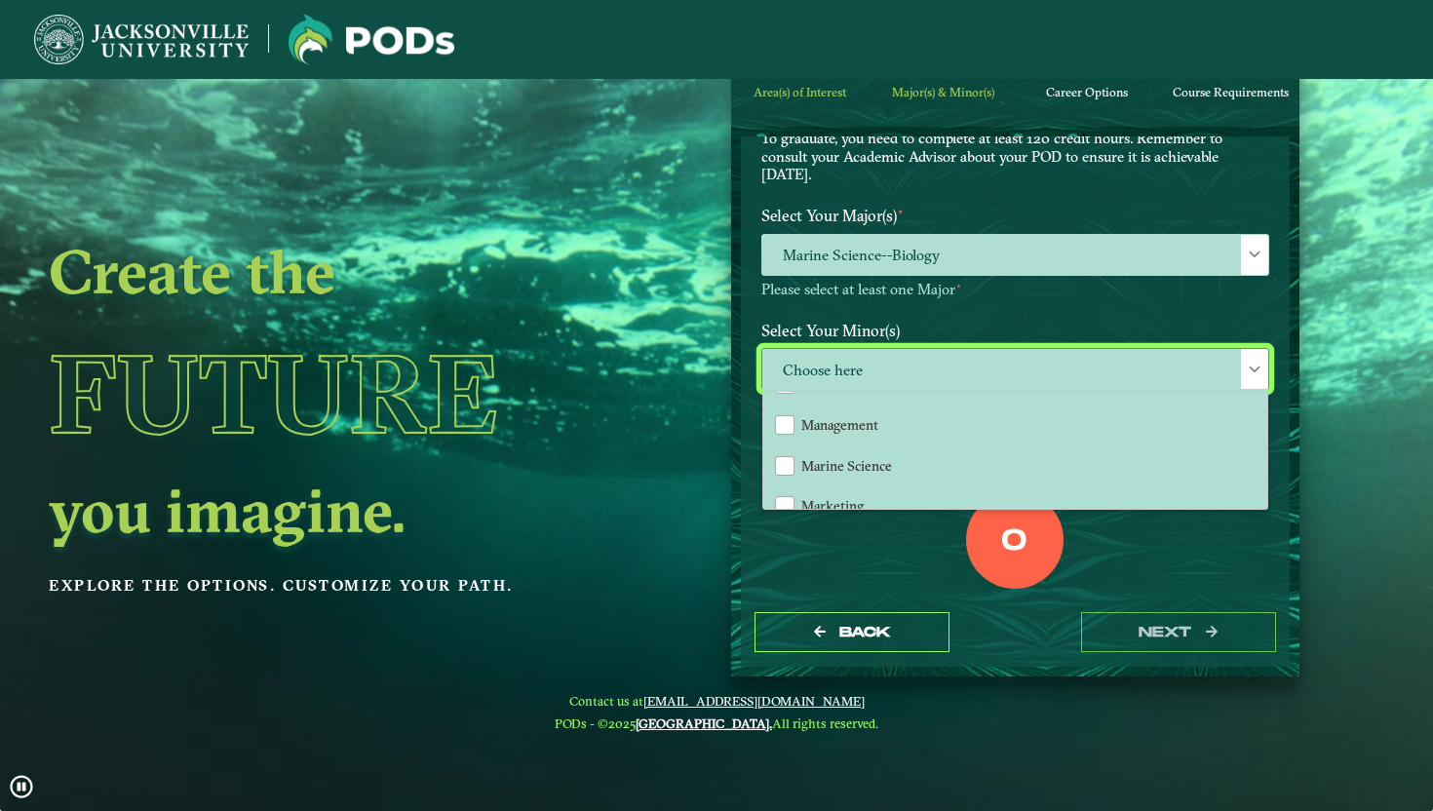
scroll to position [1280, 0]
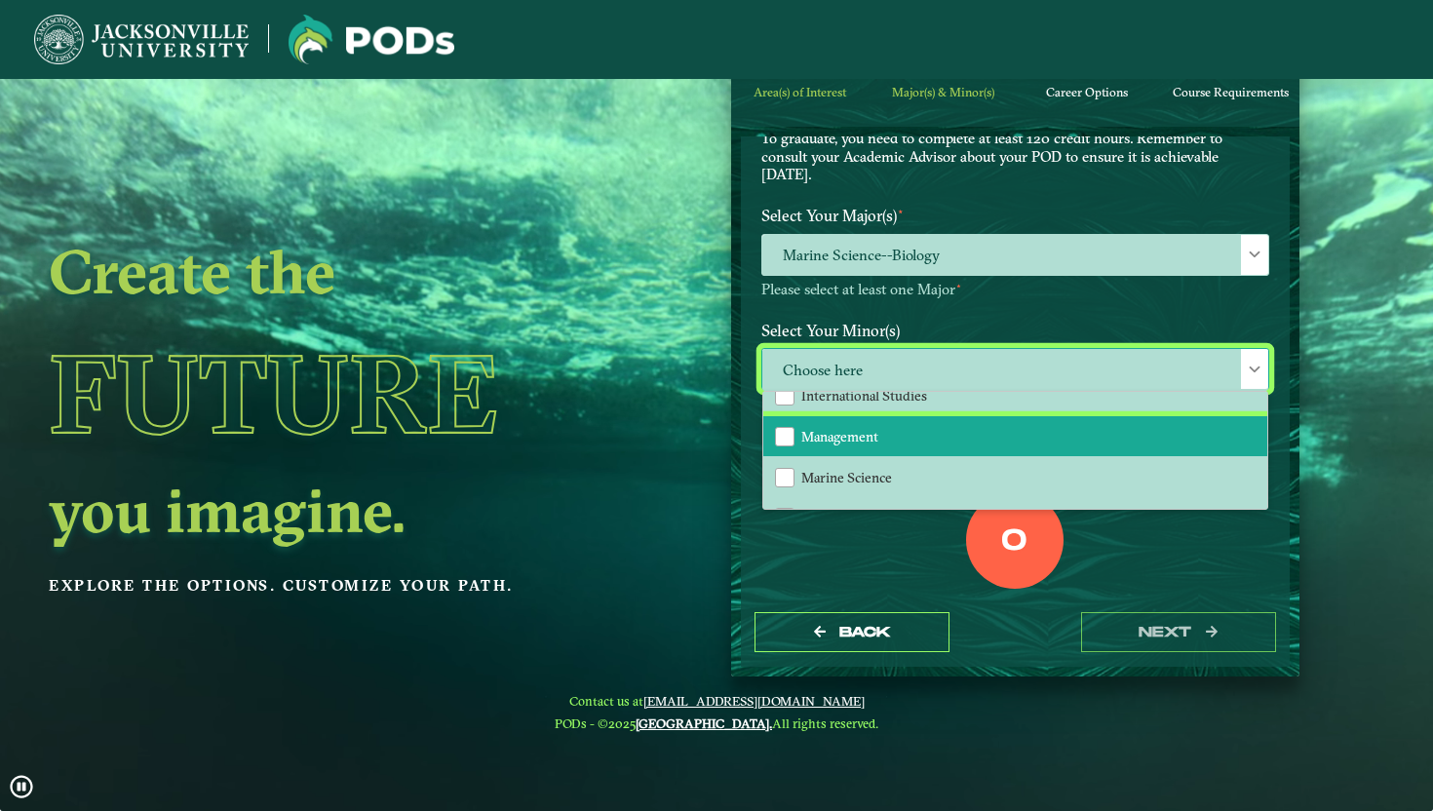
click at [916, 426] on li "Management" at bounding box center [1015, 436] width 504 height 41
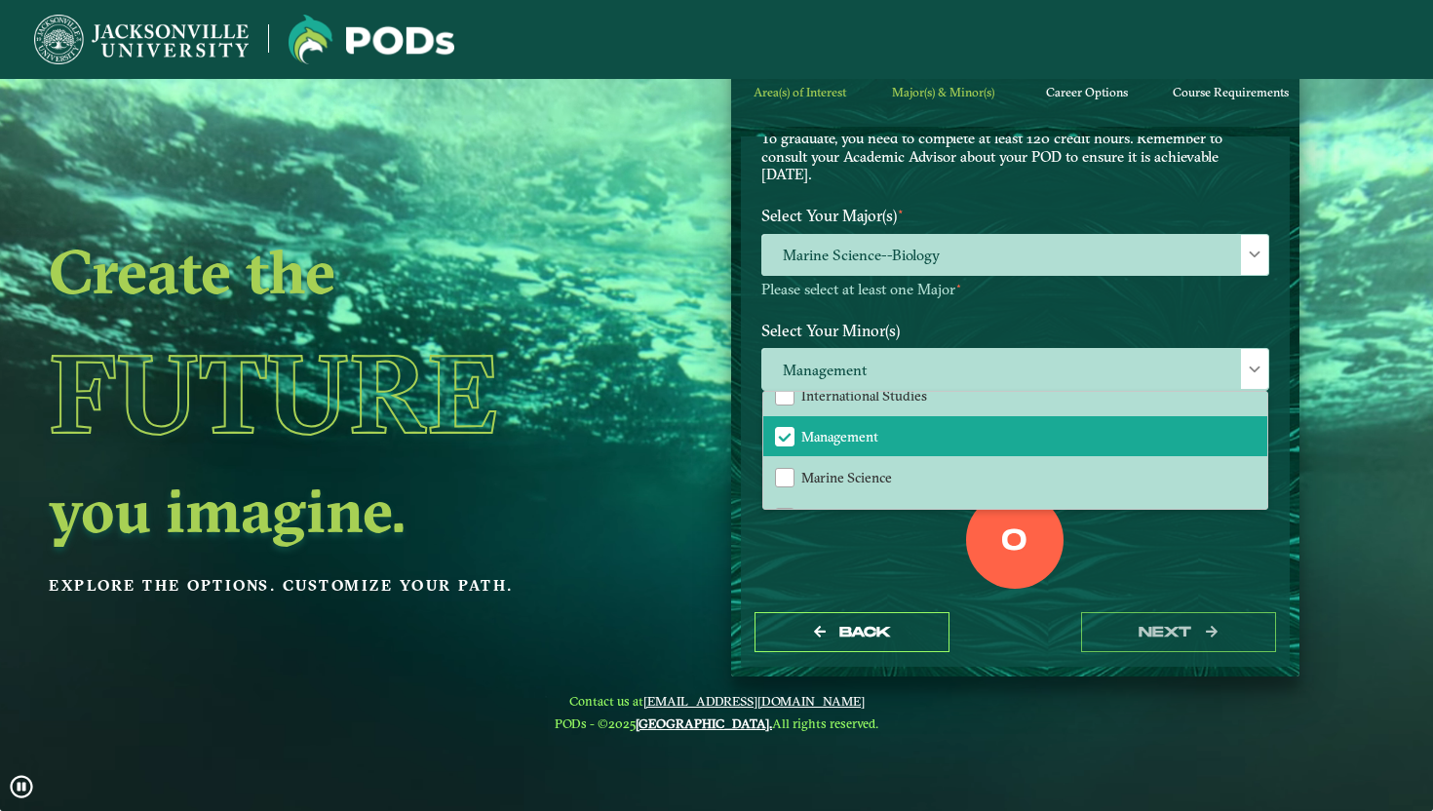
click at [922, 585] on div "0 Total Credit Hours" at bounding box center [1014, 574] width 537 height 166
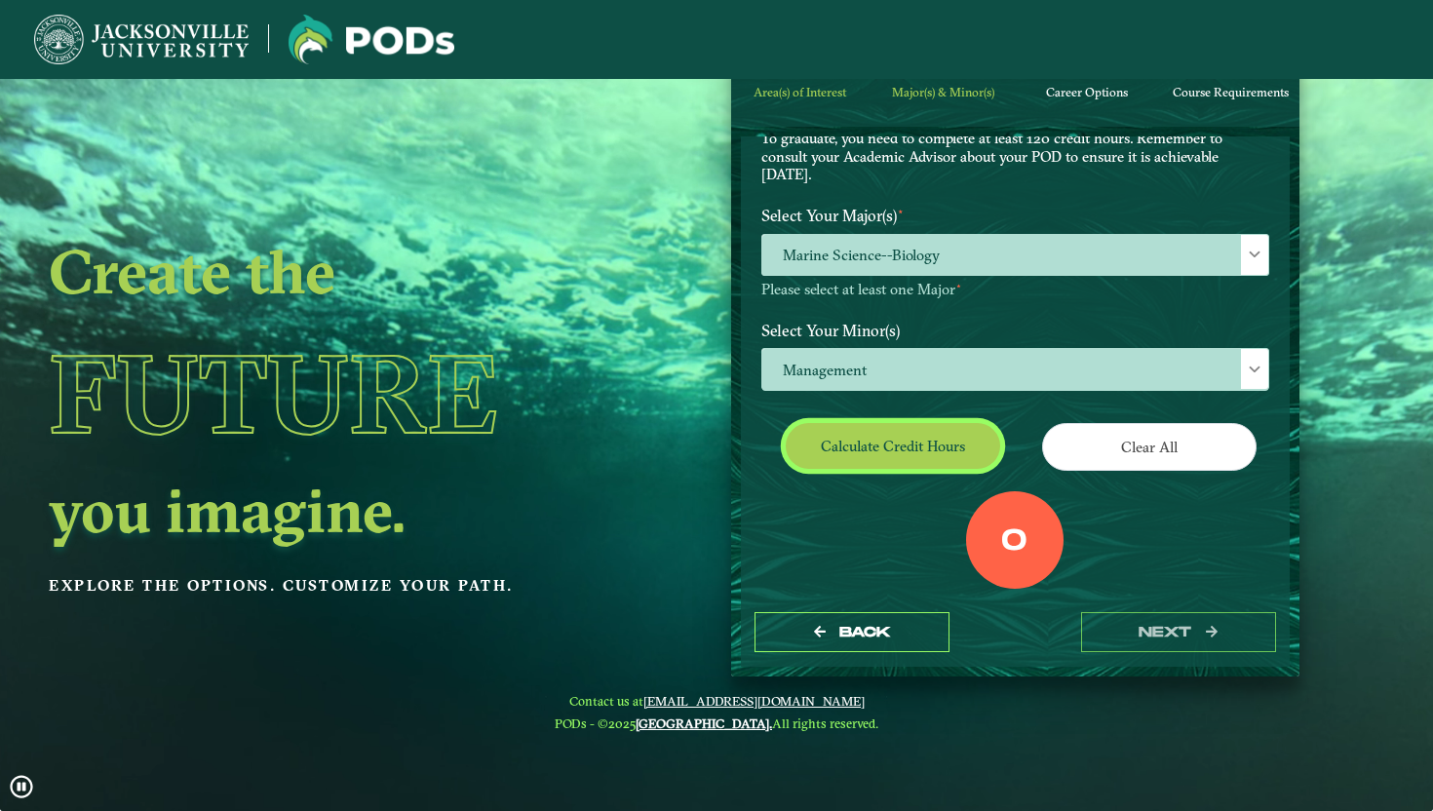
click at [965, 440] on button "Calculate credit hours" at bounding box center [892, 446] width 214 height 46
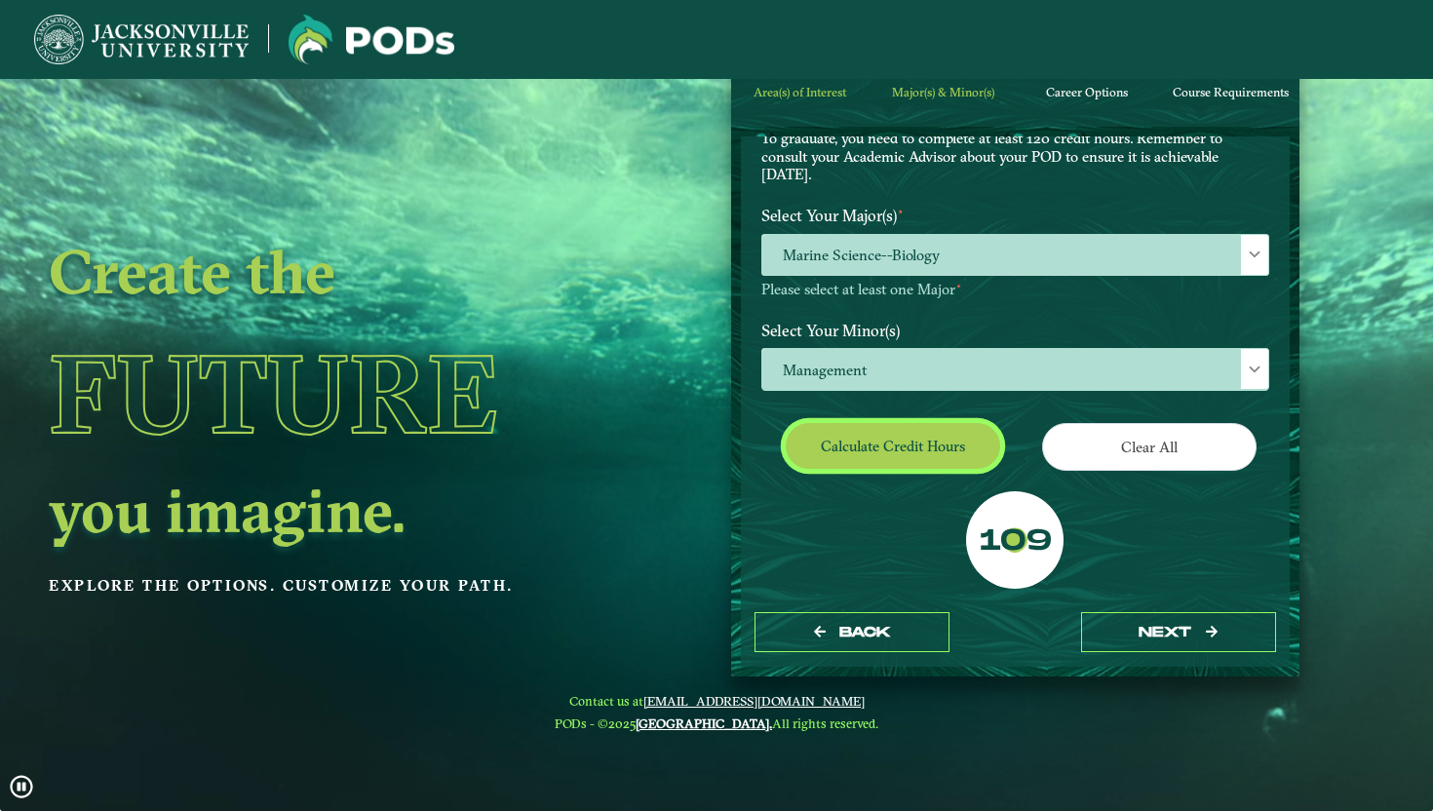
scroll to position [192, 0]
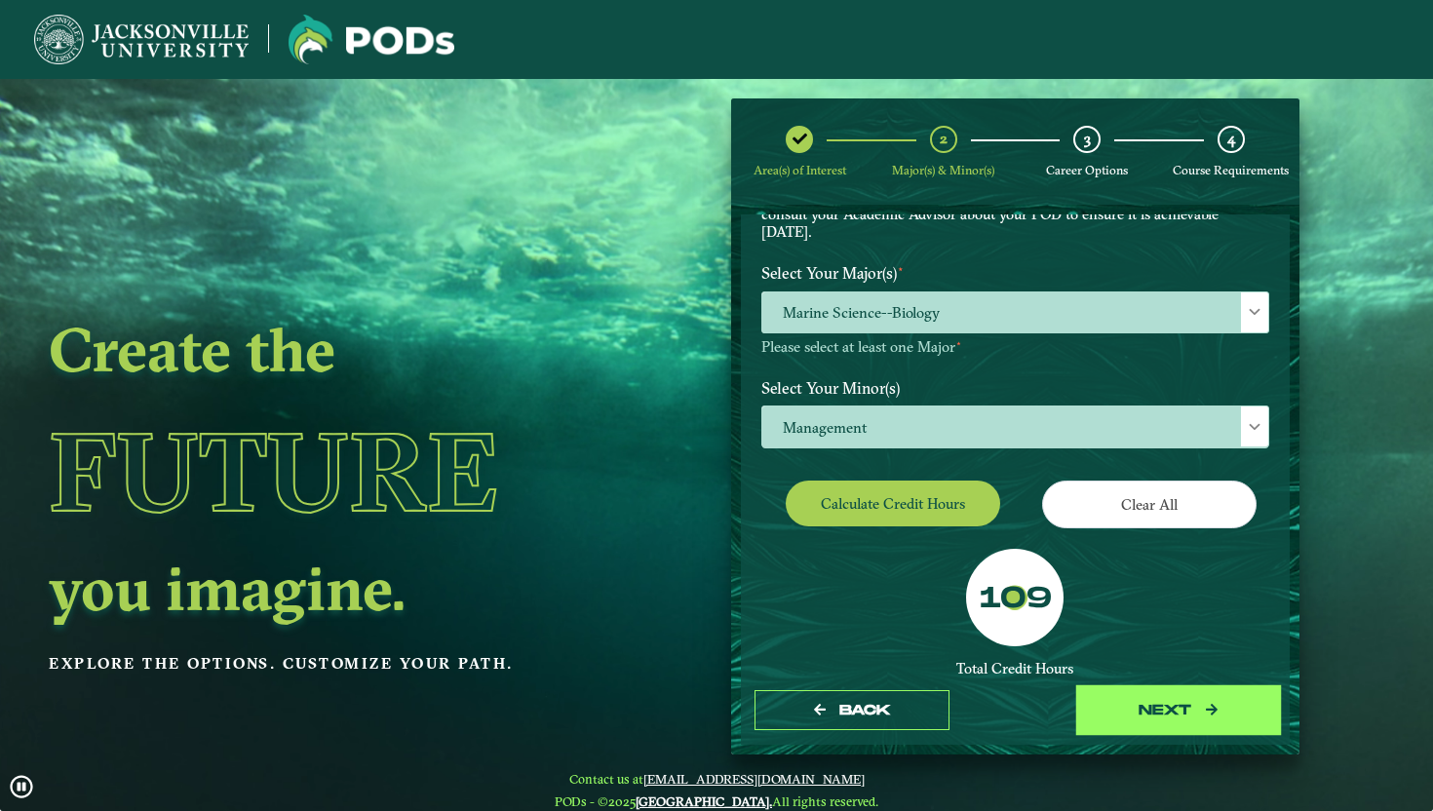
click at [1162, 728] on button "next" at bounding box center [1178, 710] width 195 height 40
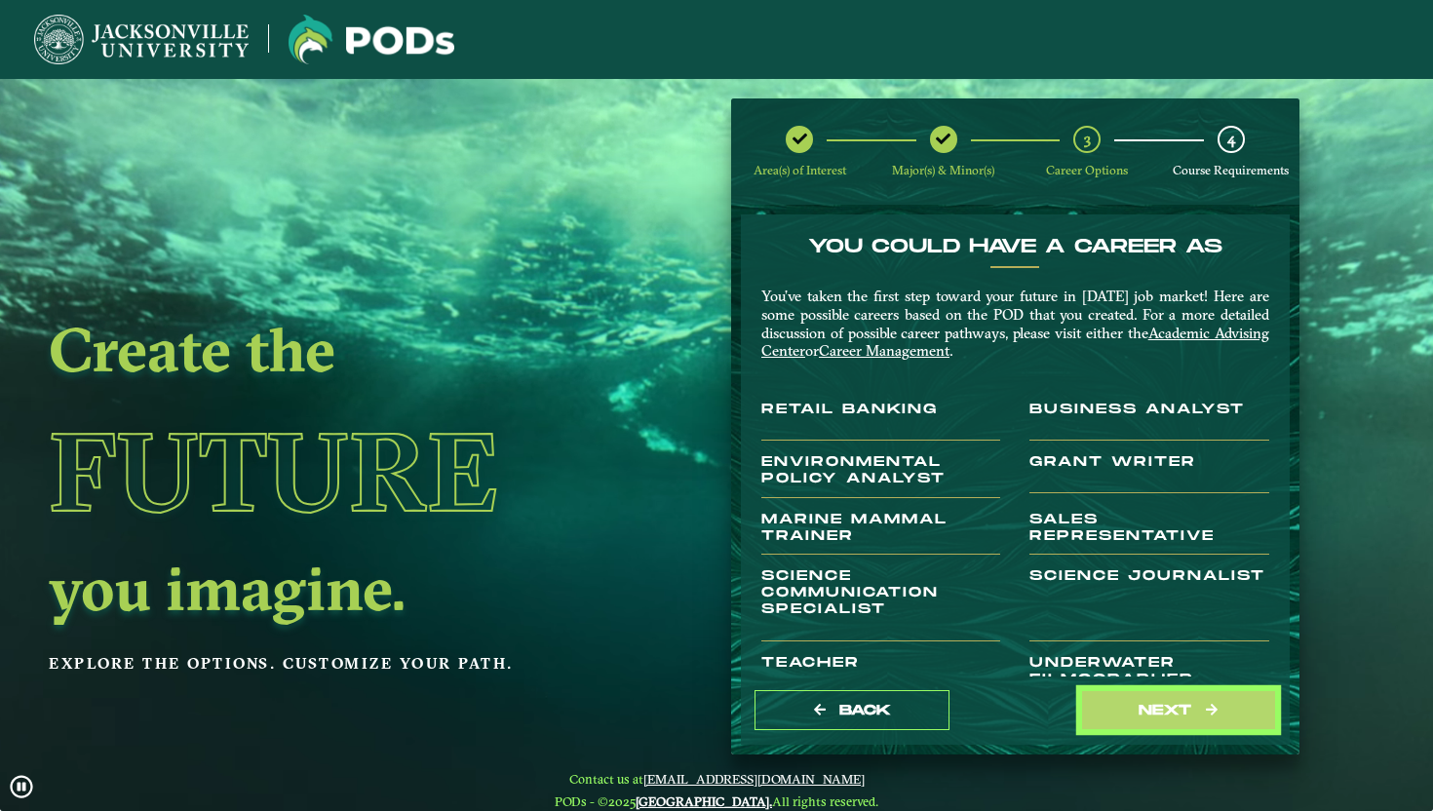
click at [1162, 728] on button "next" at bounding box center [1178, 710] width 195 height 40
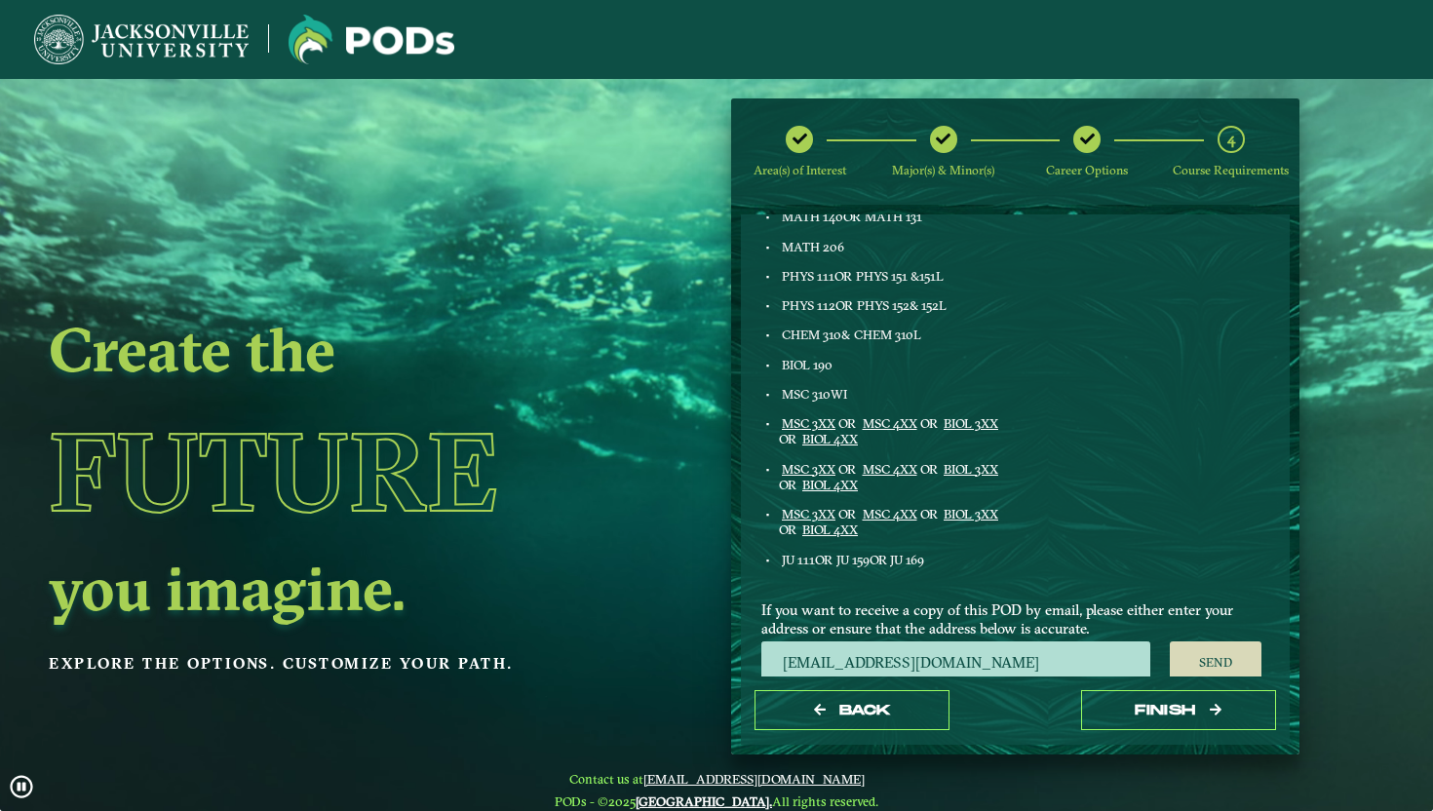
scroll to position [845, 0]
